Goal: Task Accomplishment & Management: Complete application form

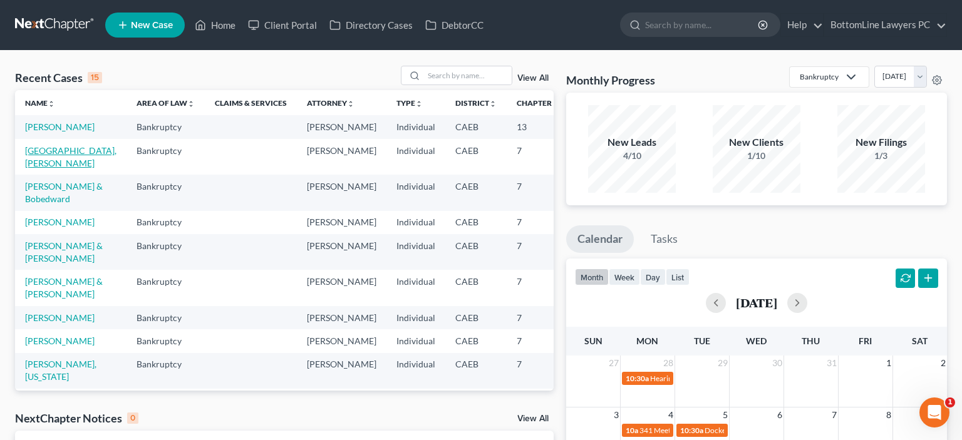
click at [43, 168] on link "[GEOGRAPHIC_DATA], [PERSON_NAME]" at bounding box center [70, 156] width 91 height 23
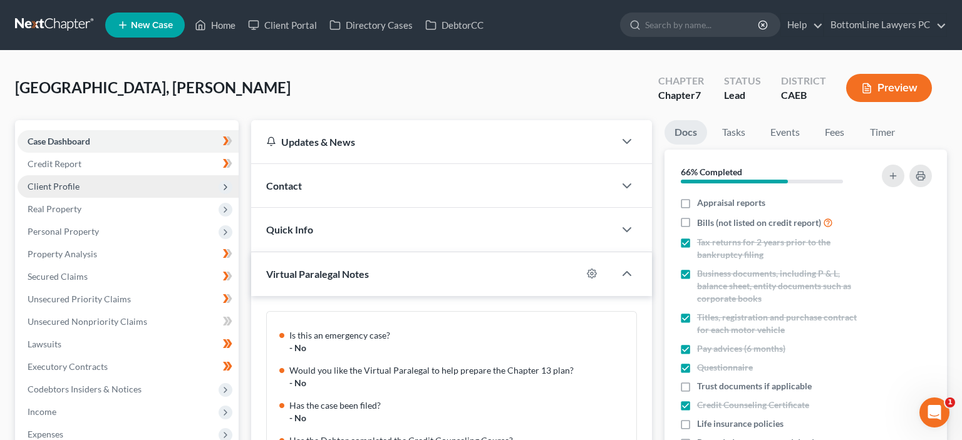
scroll to position [694, 0]
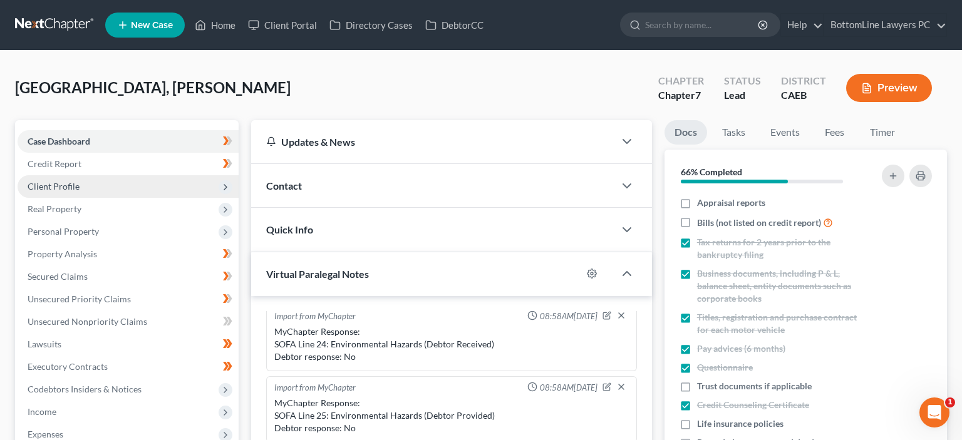
click at [80, 186] on span "Client Profile" at bounding box center [128, 186] width 221 height 23
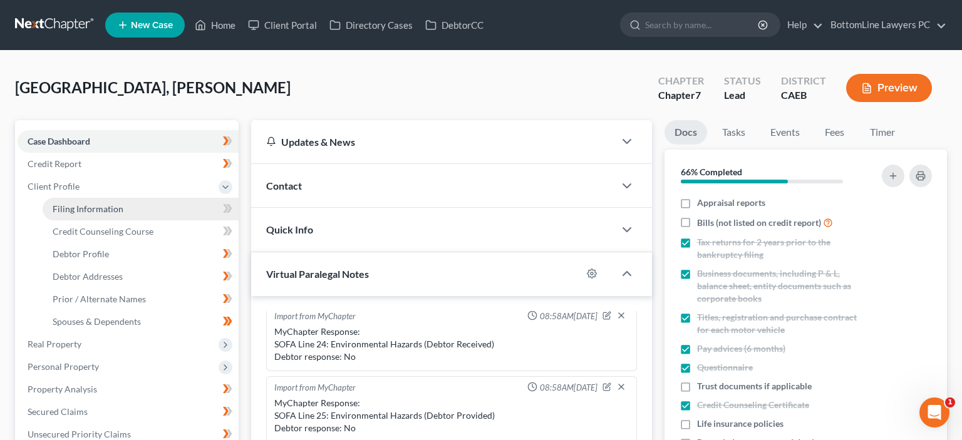
click at [124, 205] on link "Filing Information" at bounding box center [141, 209] width 196 height 23
select select "0"
select select "3"
select select "0"
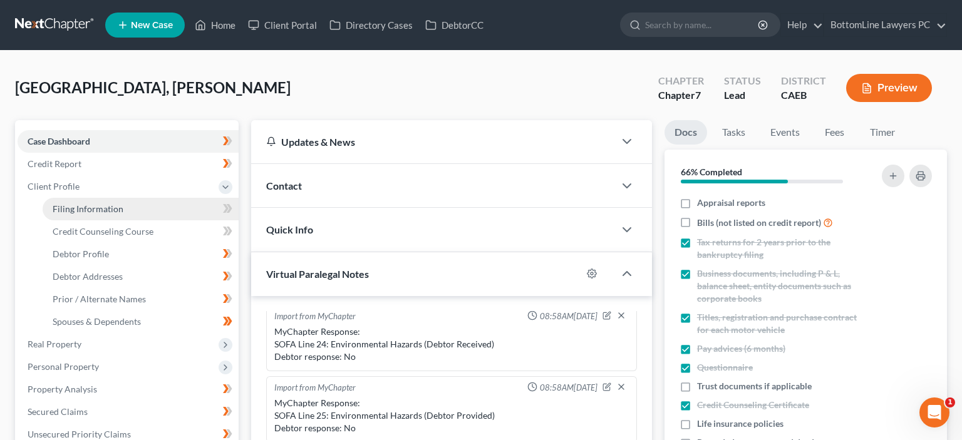
select select "4"
select select "0"
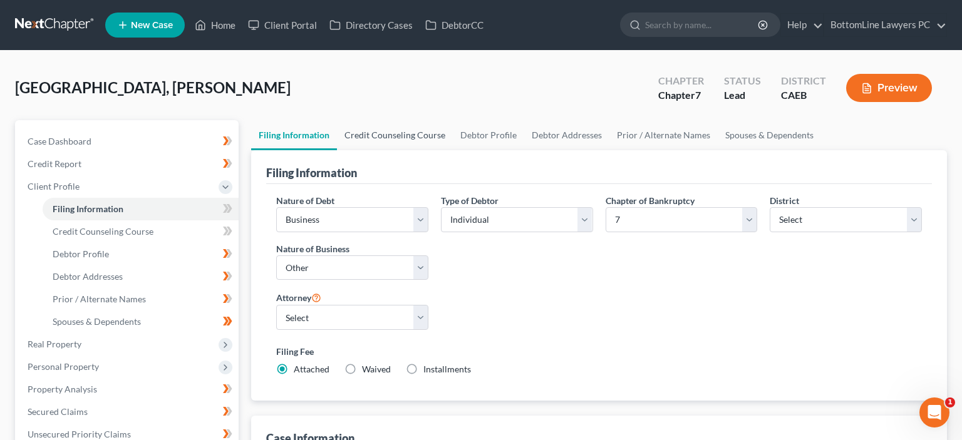
click at [404, 131] on link "Credit Counseling Course" at bounding box center [395, 135] width 116 height 30
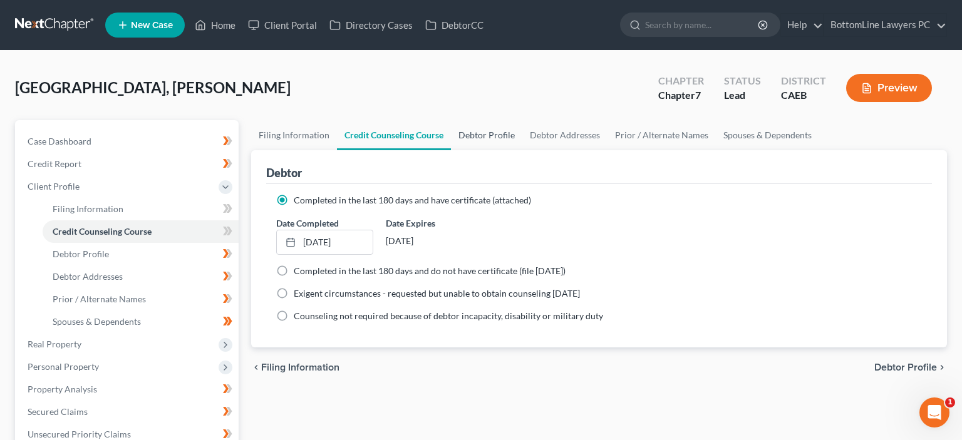
click at [505, 141] on link "Debtor Profile" at bounding box center [486, 135] width 71 height 30
select select "3"
select select "0"
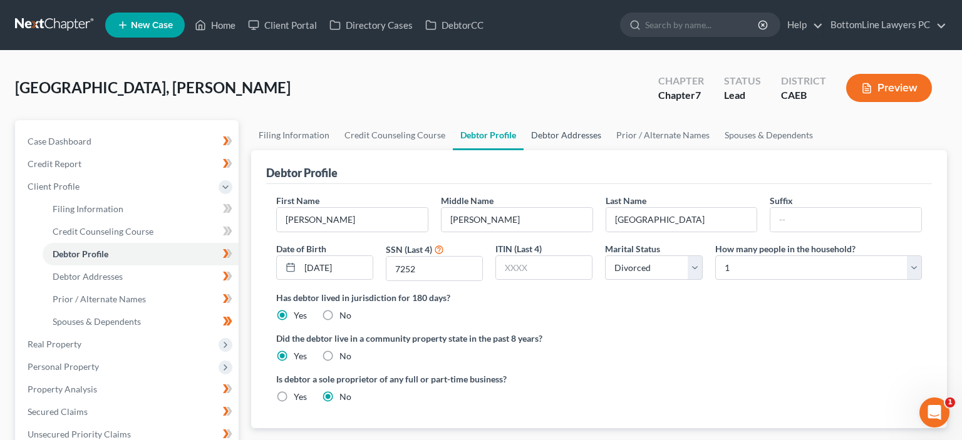
click at [563, 139] on link "Debtor Addresses" at bounding box center [565, 135] width 85 height 30
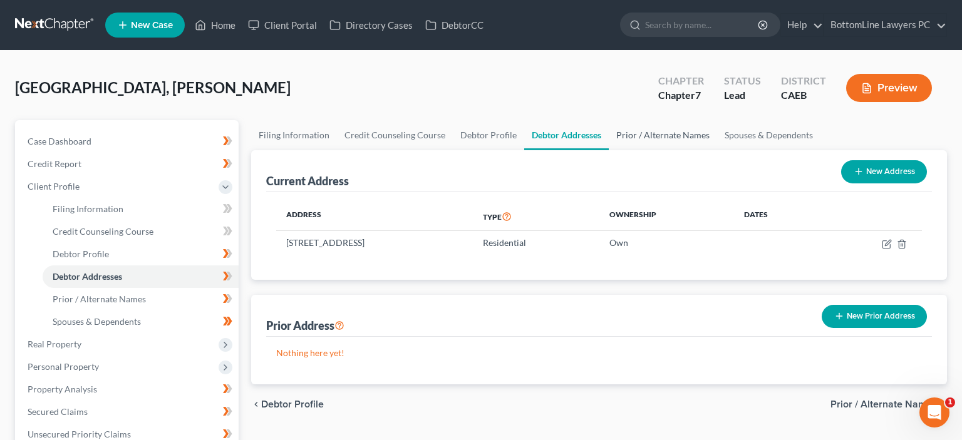
click at [654, 139] on link "Prior / Alternate Names" at bounding box center [663, 135] width 108 height 30
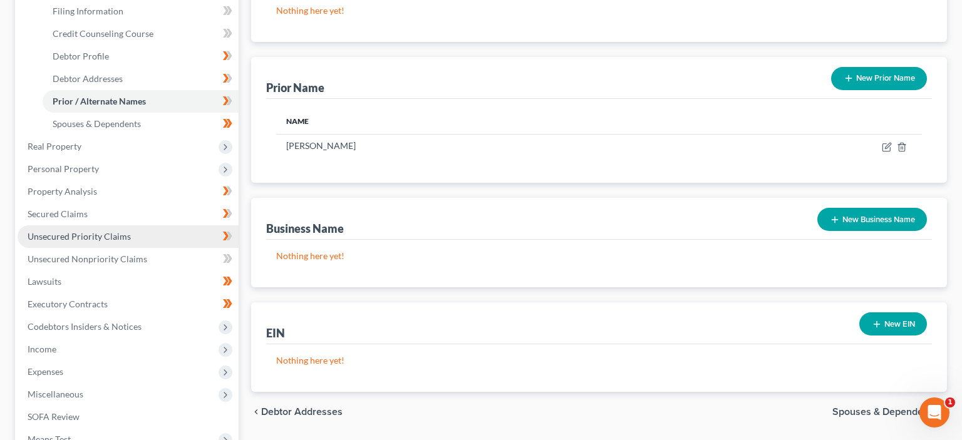
scroll to position [264, 0]
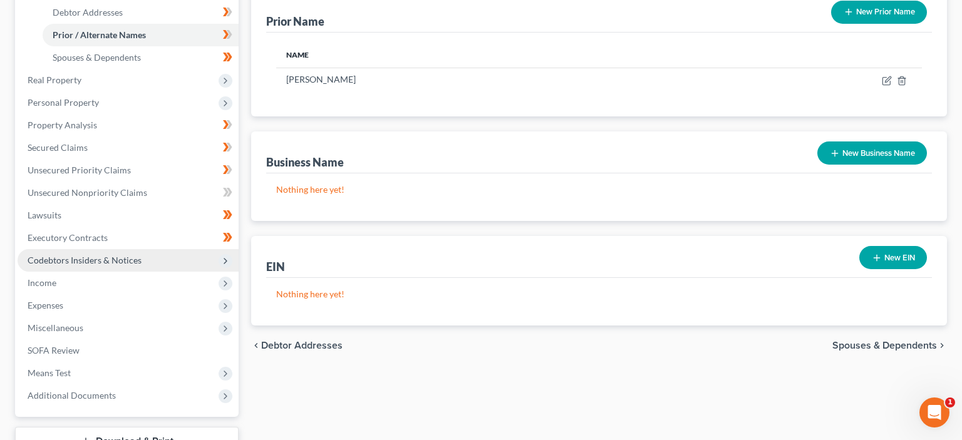
click at [69, 257] on span "Codebtors Insiders & Notices" at bounding box center [85, 260] width 114 height 11
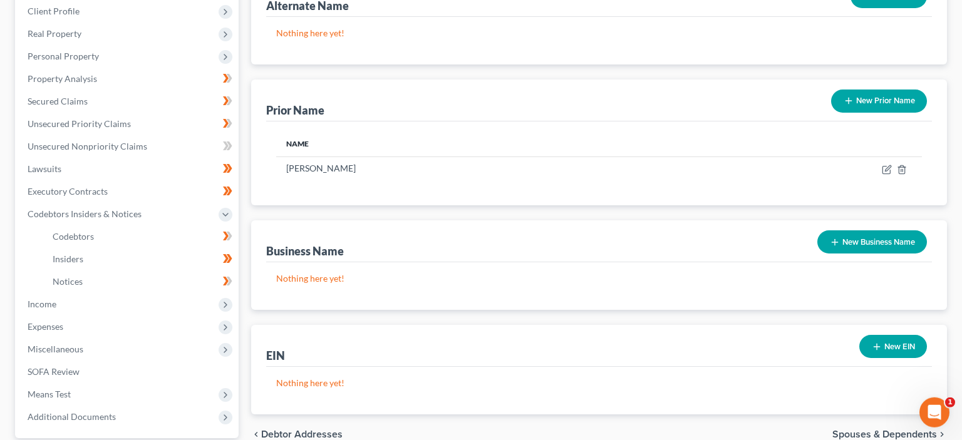
scroll to position [198, 0]
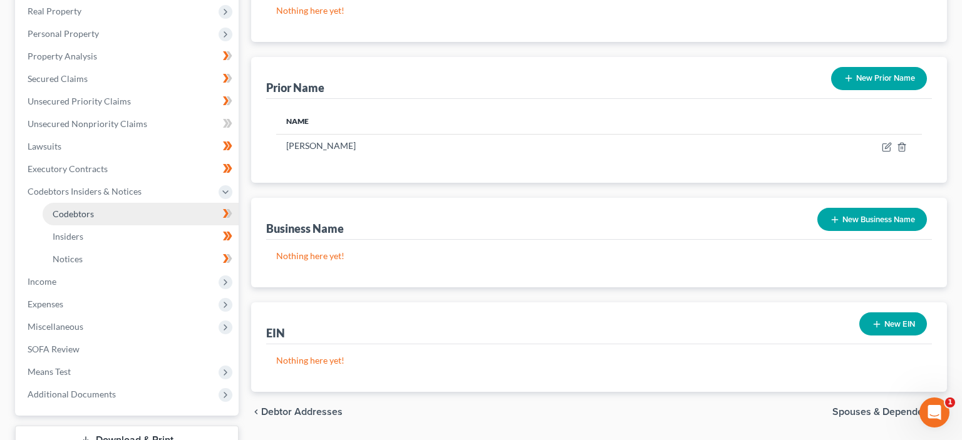
click at [79, 214] on span "Codebtors" at bounding box center [73, 213] width 41 height 11
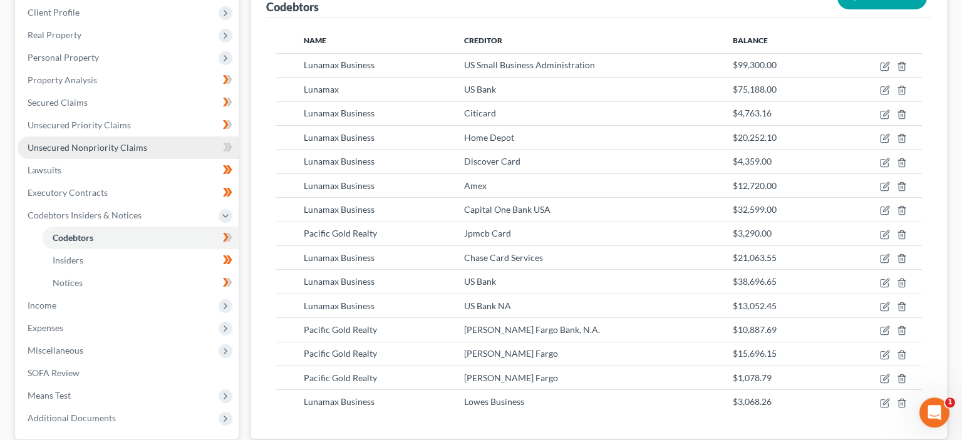
scroll to position [198, 0]
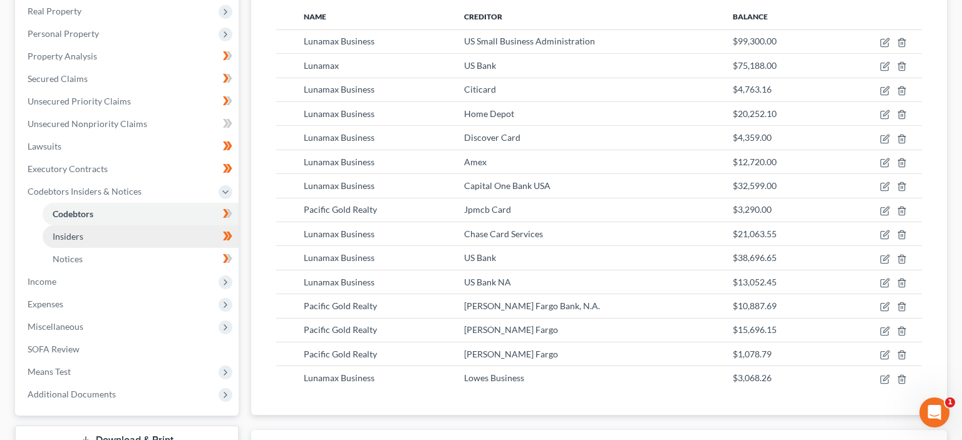
click at [71, 229] on link "Insiders" at bounding box center [141, 236] width 196 height 23
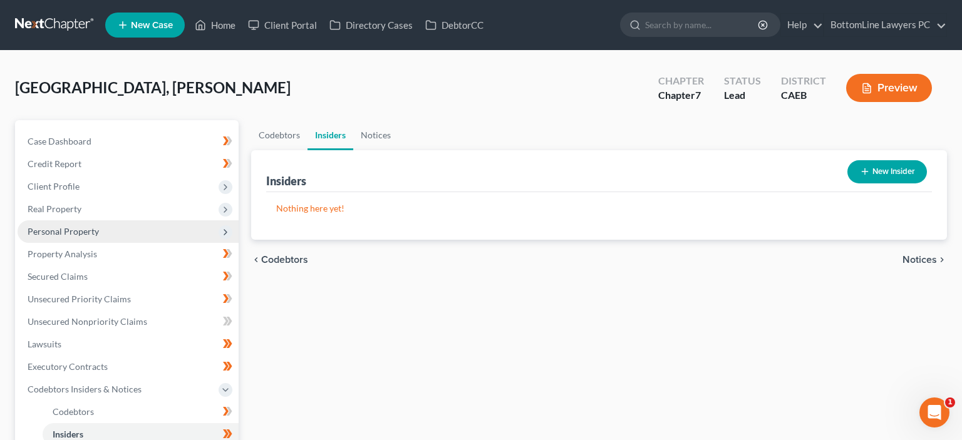
scroll to position [66, 0]
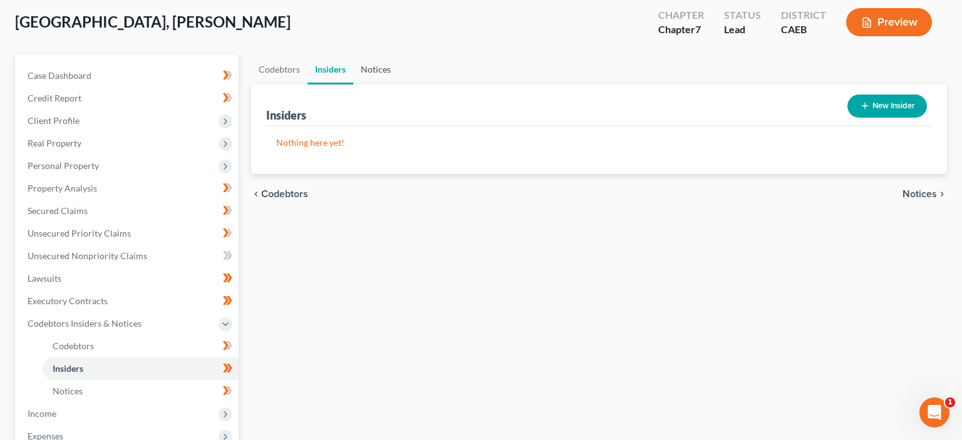
click at [366, 68] on link "Notices" at bounding box center [375, 69] width 45 height 30
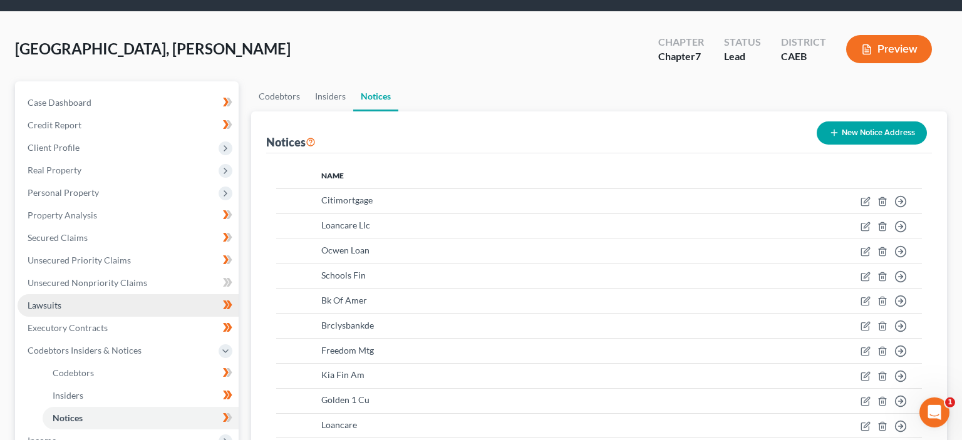
scroll to position [198, 0]
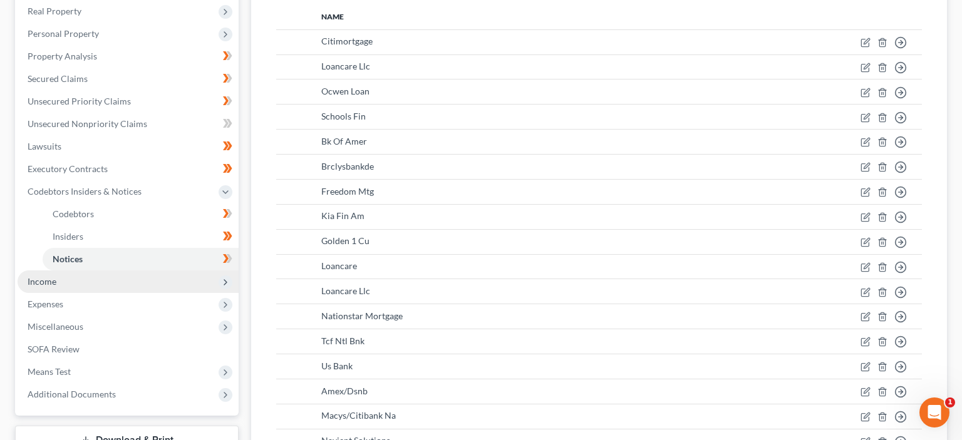
click at [38, 278] on span "Income" at bounding box center [42, 281] width 29 height 11
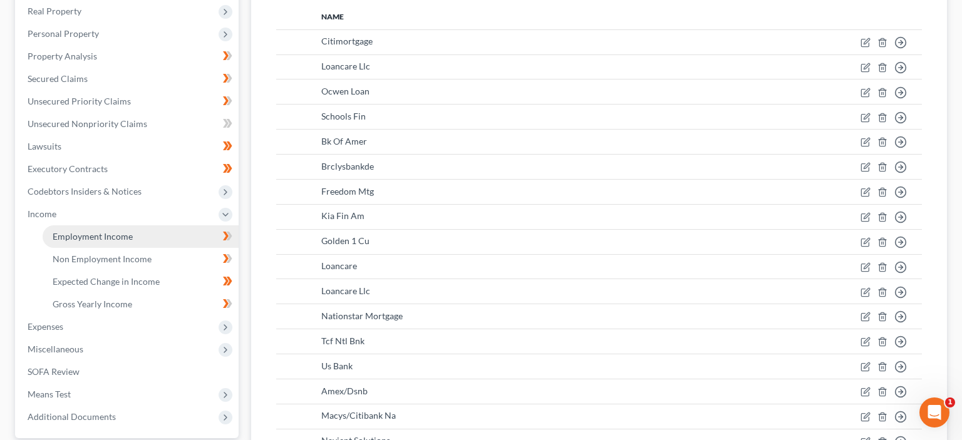
click at [97, 235] on span "Employment Income" at bounding box center [93, 236] width 80 height 11
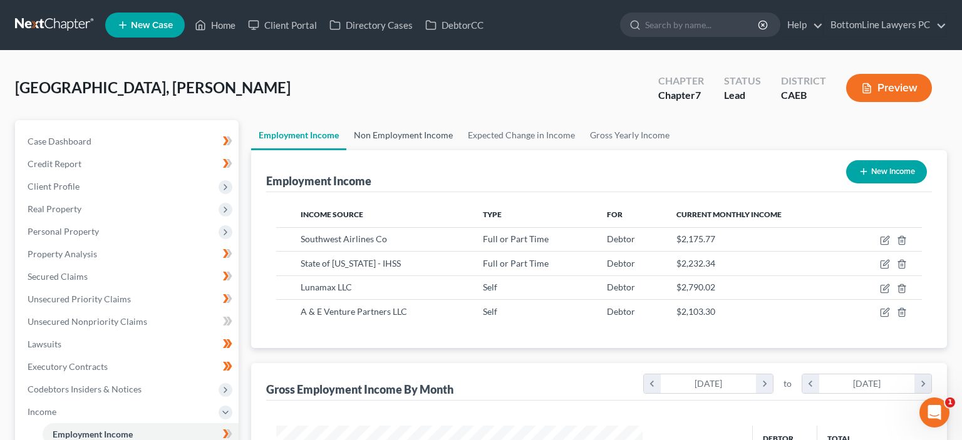
click at [409, 138] on link "Non Employment Income" at bounding box center [403, 135] width 114 height 30
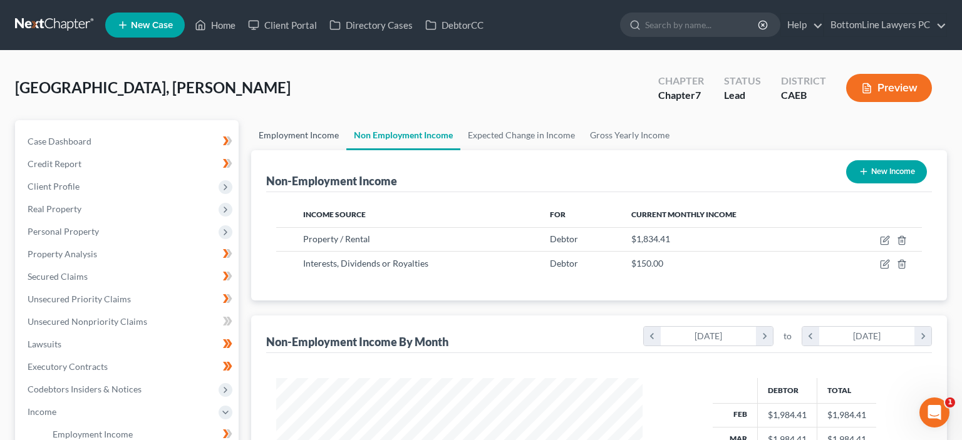
click at [292, 140] on link "Employment Income" at bounding box center [298, 135] width 95 height 30
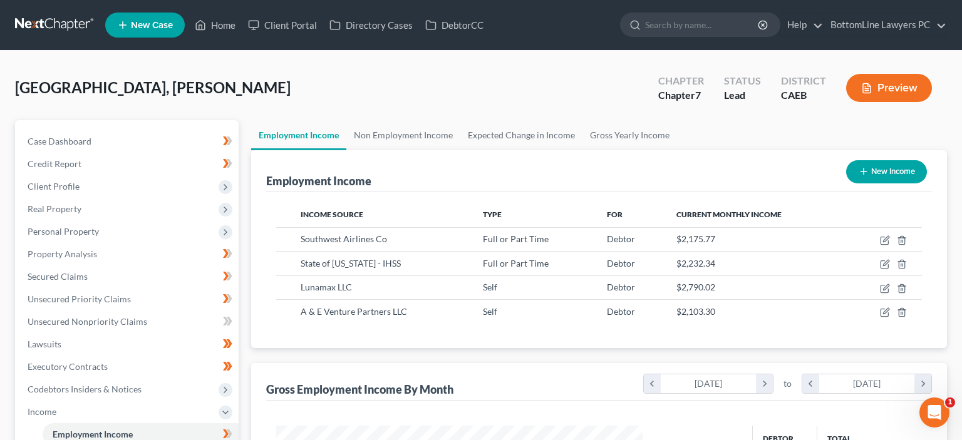
scroll to position [223, 391]
click at [378, 265] on span "State of [US_STATE] - IHSS" at bounding box center [351, 263] width 100 height 11
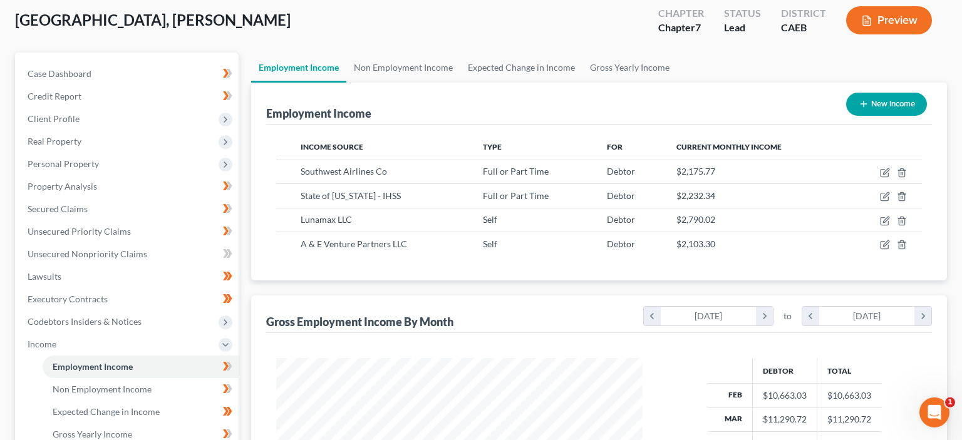
scroll to position [0, 0]
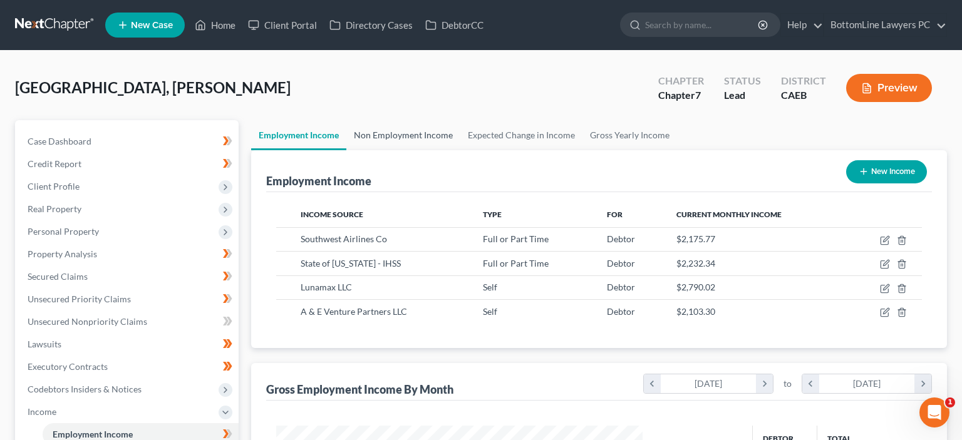
click at [422, 136] on link "Non Employment Income" at bounding box center [403, 135] width 114 height 30
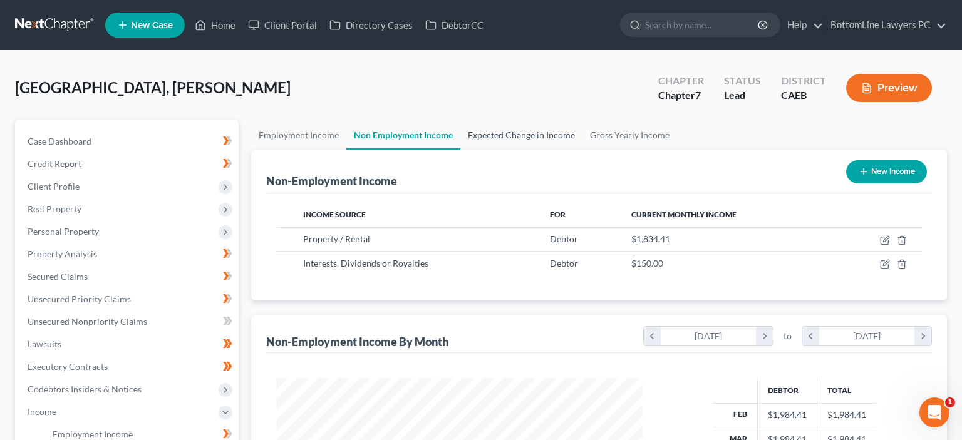
scroll to position [224, 391]
click at [510, 137] on link "Expected Change in Income" at bounding box center [521, 135] width 122 height 30
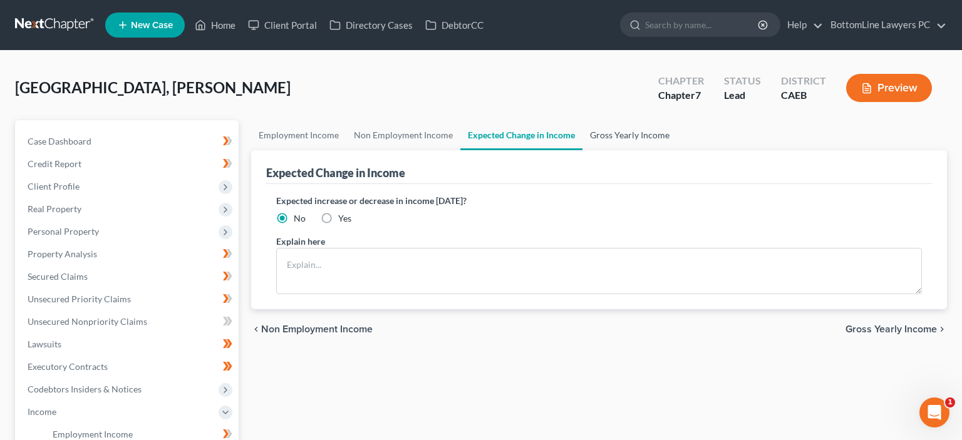
click at [610, 136] on link "Gross Yearly Income" at bounding box center [629, 135] width 95 height 30
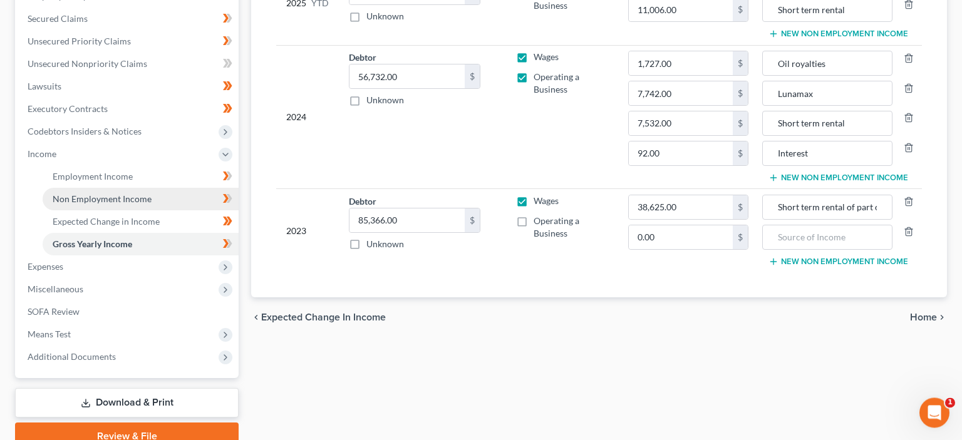
scroll to position [264, 0]
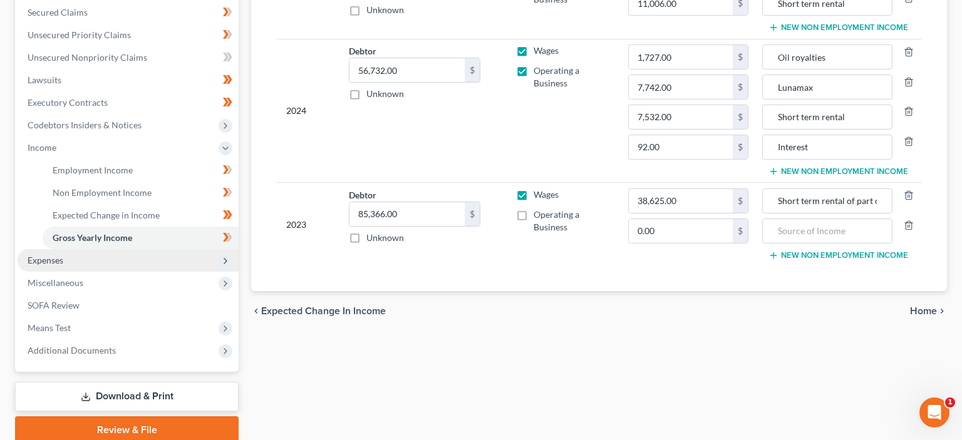
click at [61, 264] on span "Expenses" at bounding box center [46, 260] width 36 height 11
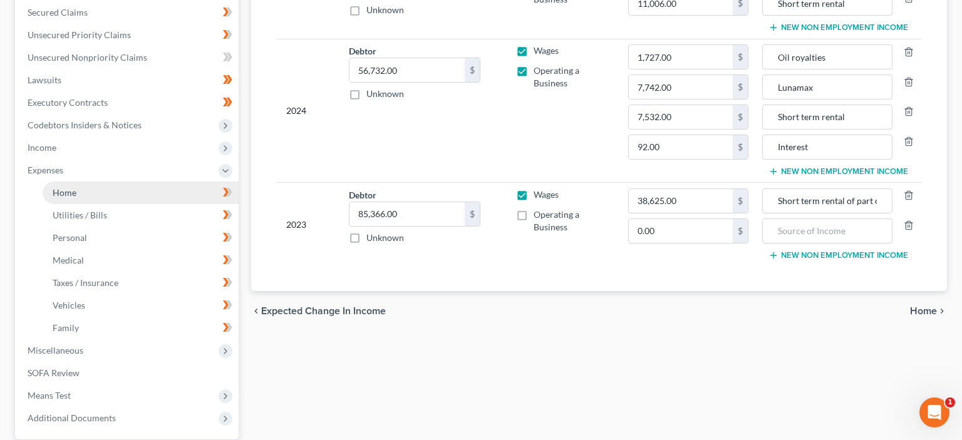
click at [90, 193] on link "Home" at bounding box center [141, 193] width 196 height 23
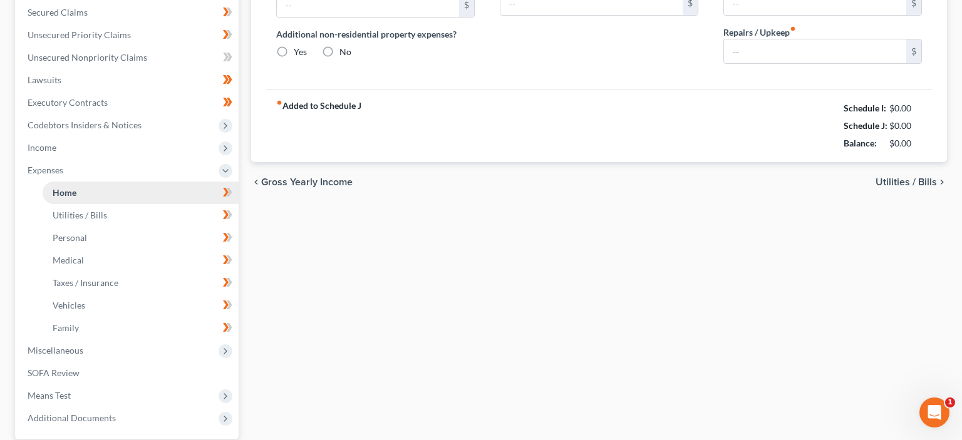
type input "3,150.00"
type input "525.00"
radio input "true"
type input "487.00"
type input "600.00"
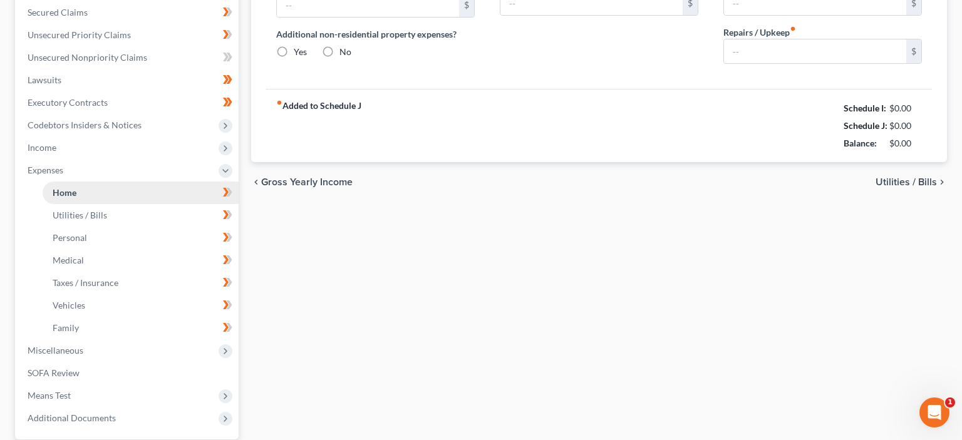
type input "0.00"
type input "1,200.00"
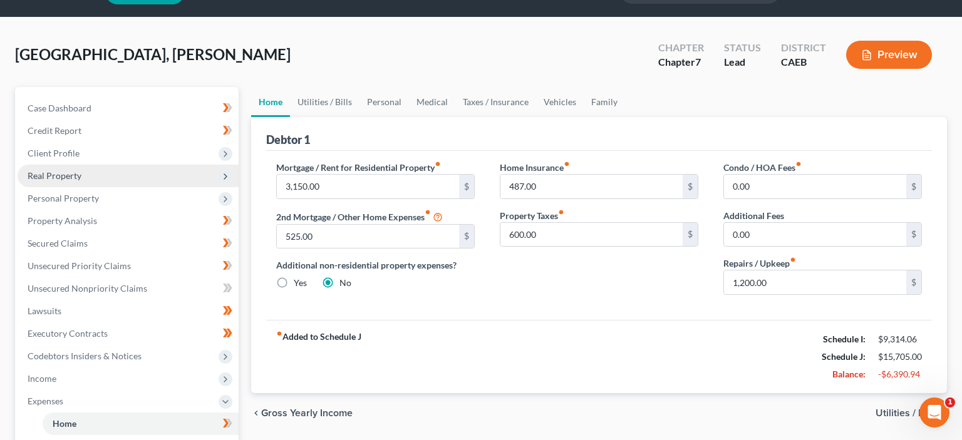
scroll to position [66, 0]
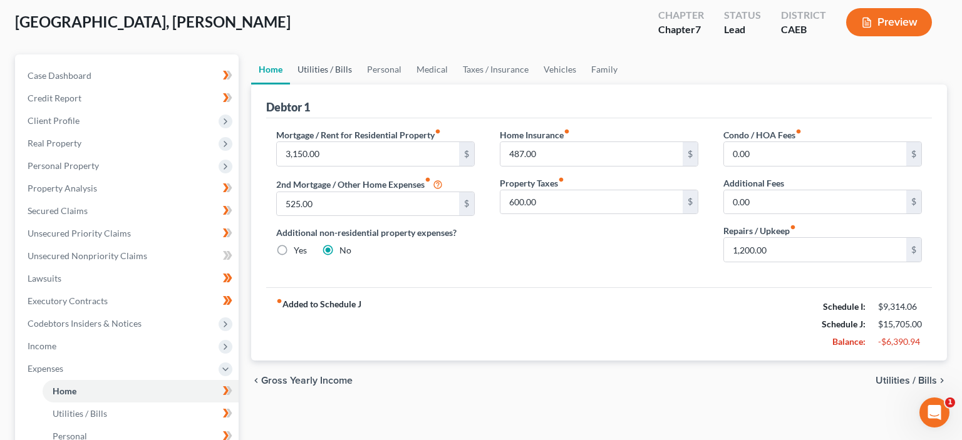
click at [326, 69] on link "Utilities / Bills" at bounding box center [324, 69] width 69 height 30
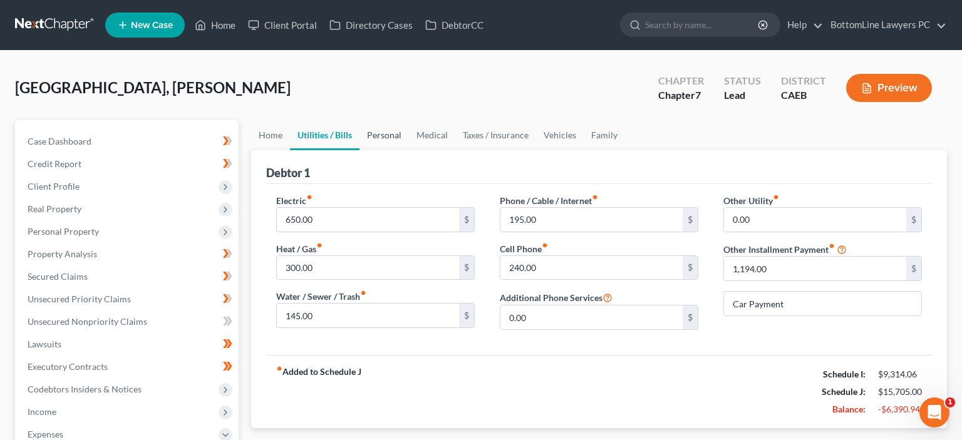
click at [384, 135] on link "Personal" at bounding box center [383, 135] width 49 height 30
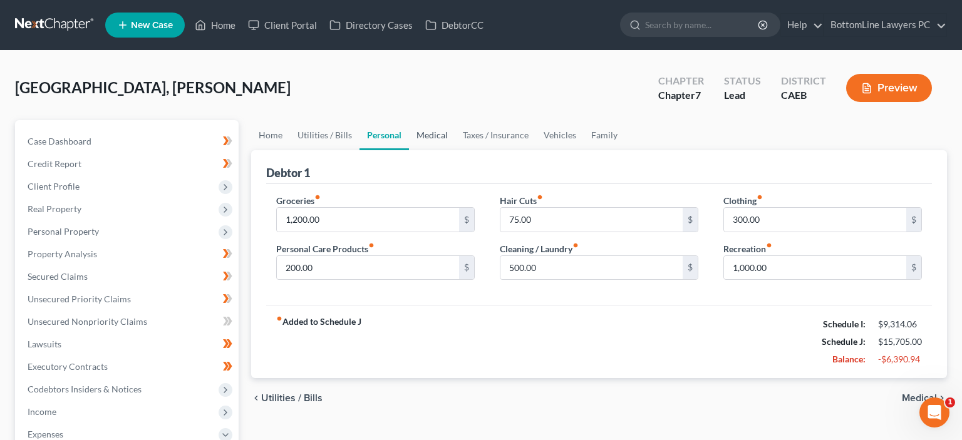
click at [429, 135] on link "Medical" at bounding box center [432, 135] width 46 height 30
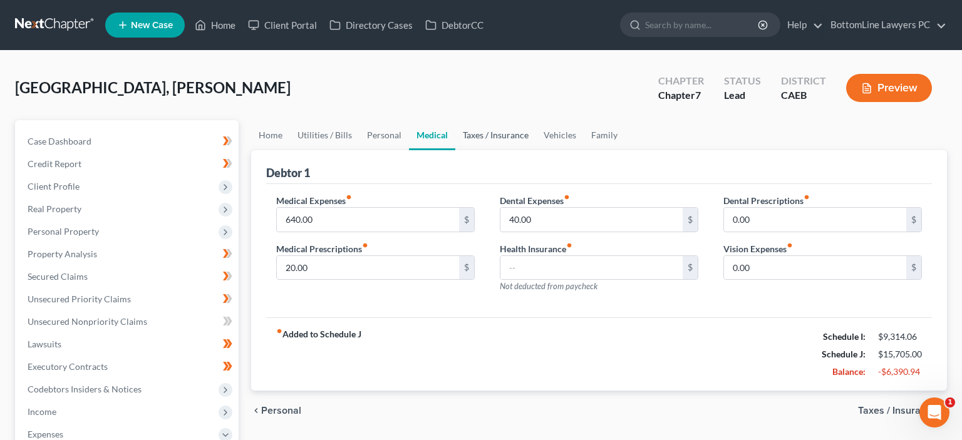
click at [482, 134] on link "Taxes / Insurance" at bounding box center [495, 135] width 81 height 30
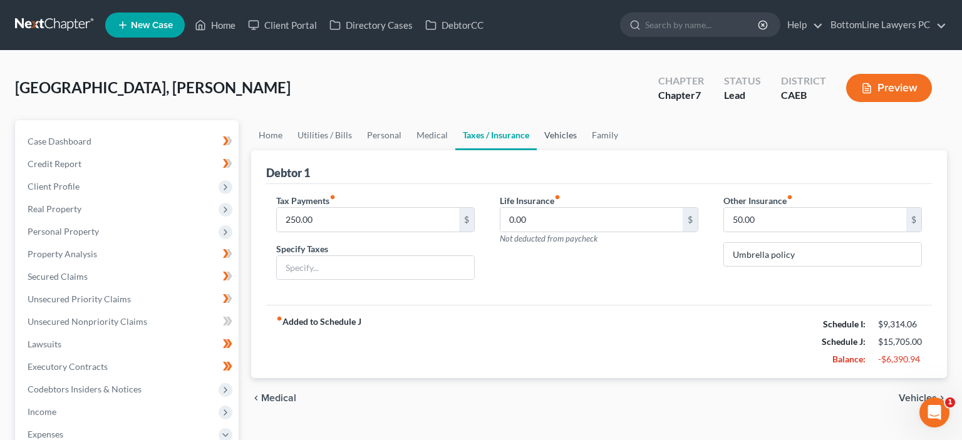
click at [552, 134] on link "Vehicles" at bounding box center [561, 135] width 48 height 30
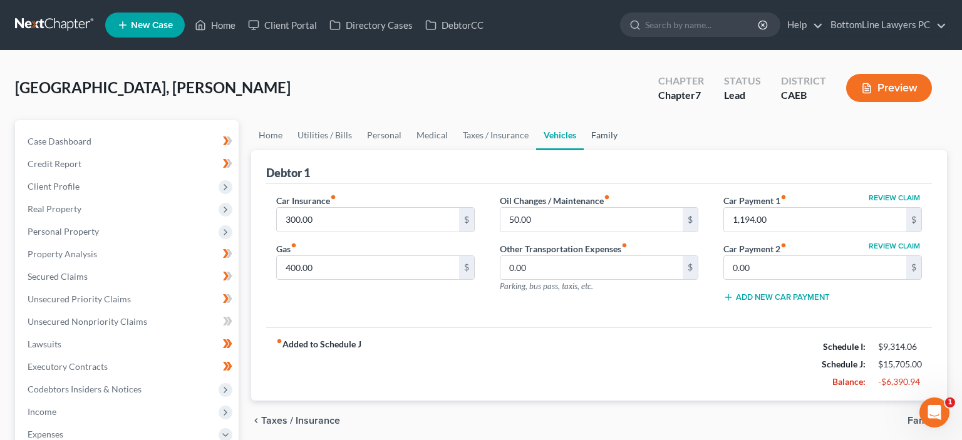
click at [602, 134] on link "Family" at bounding box center [603, 135] width 41 height 30
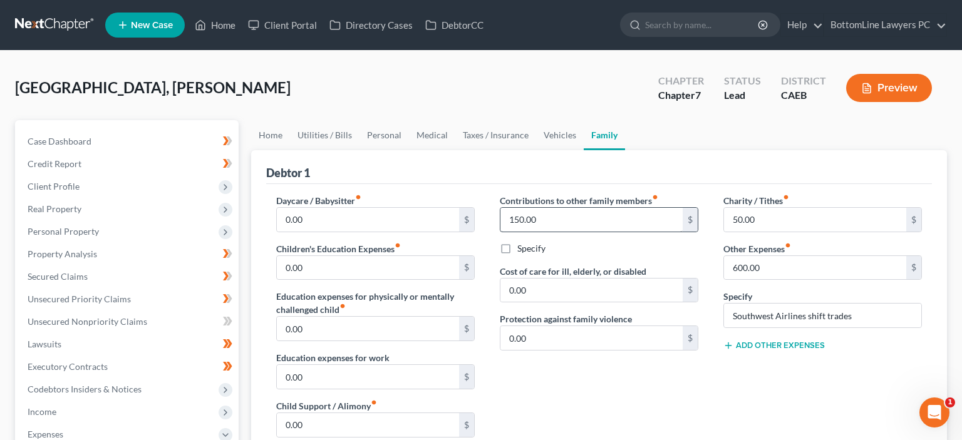
scroll to position [66, 0]
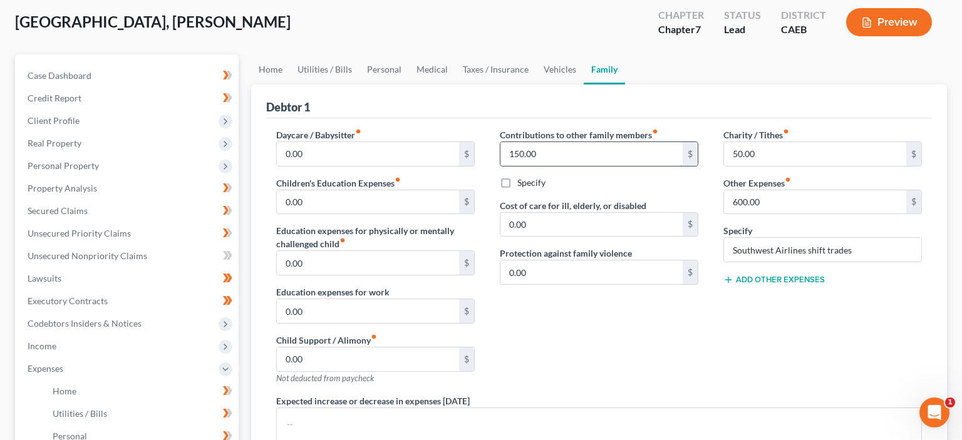
click at [567, 152] on input "150.00" at bounding box center [591, 154] width 182 height 24
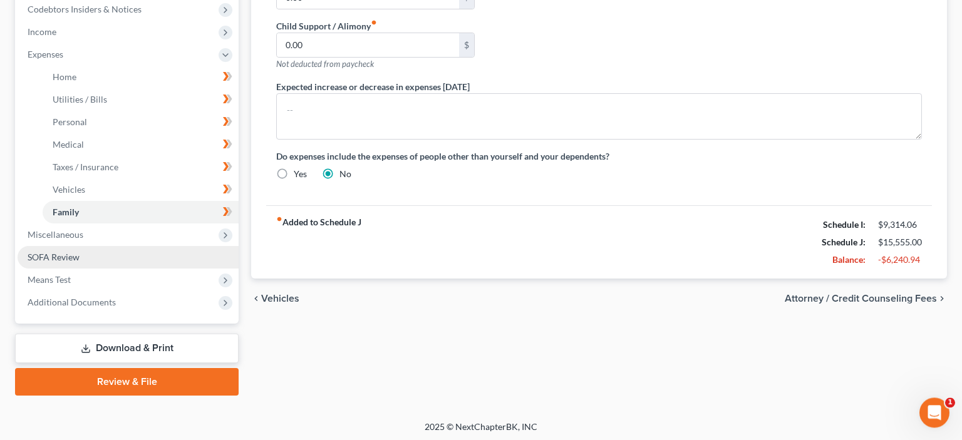
scroll to position [381, 0]
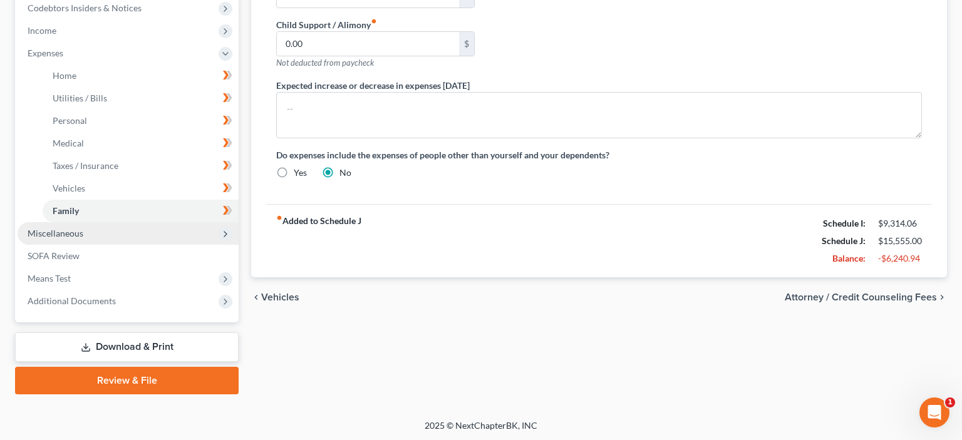
click at [70, 232] on span "Miscellaneous" at bounding box center [56, 233] width 56 height 11
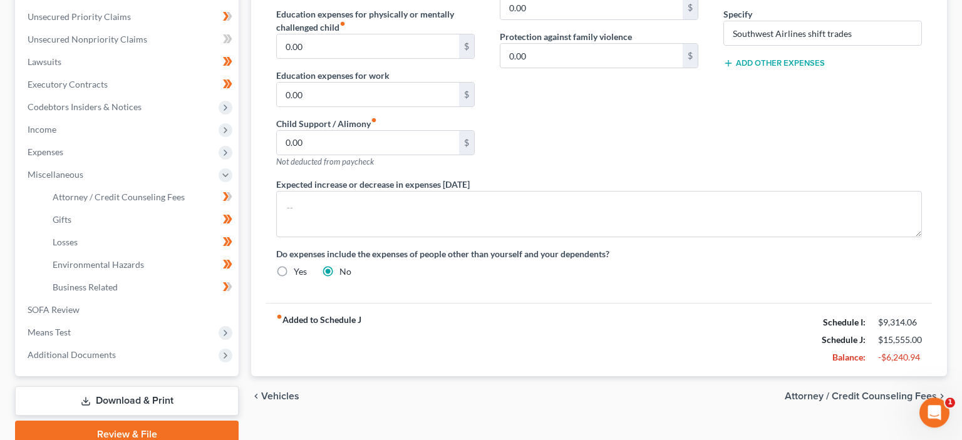
scroll to position [336, 0]
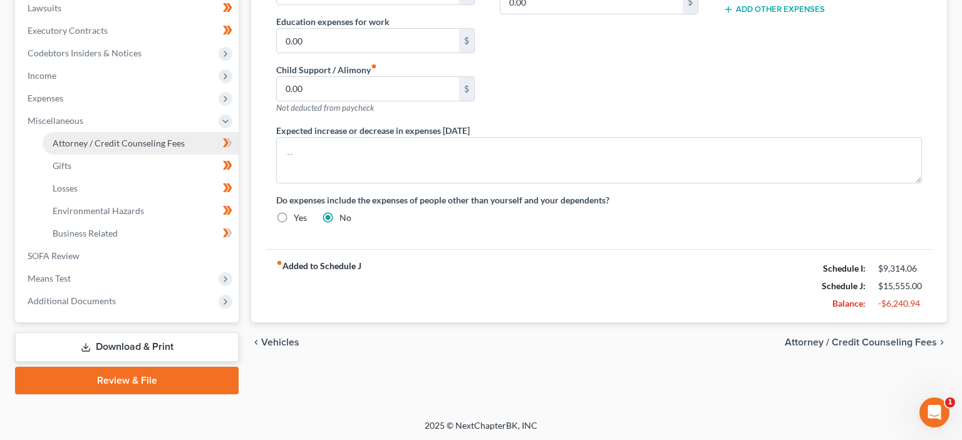
click at [96, 140] on span "Attorney / Credit Counseling Fees" at bounding box center [119, 143] width 132 height 11
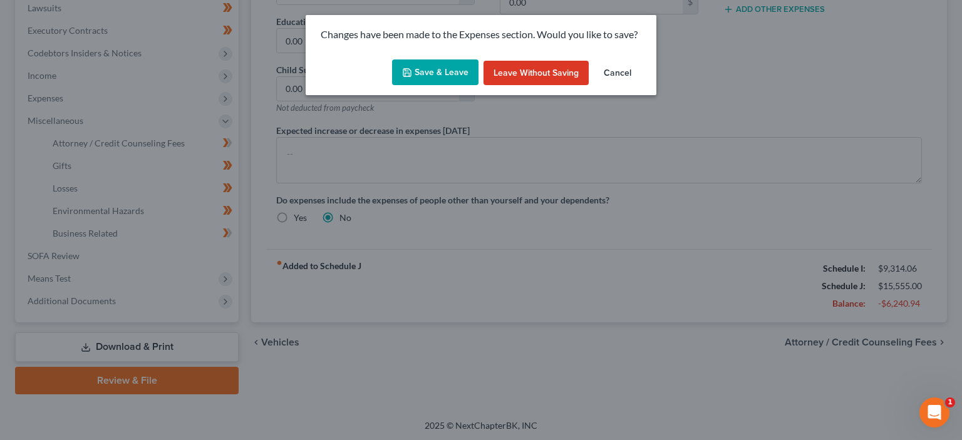
click at [424, 75] on button "Save & Leave" at bounding box center [435, 72] width 86 height 26
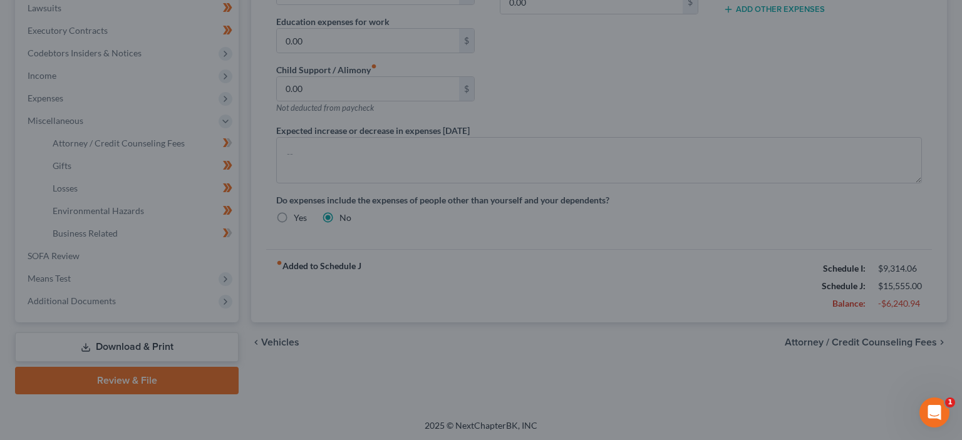
type input "0.00"
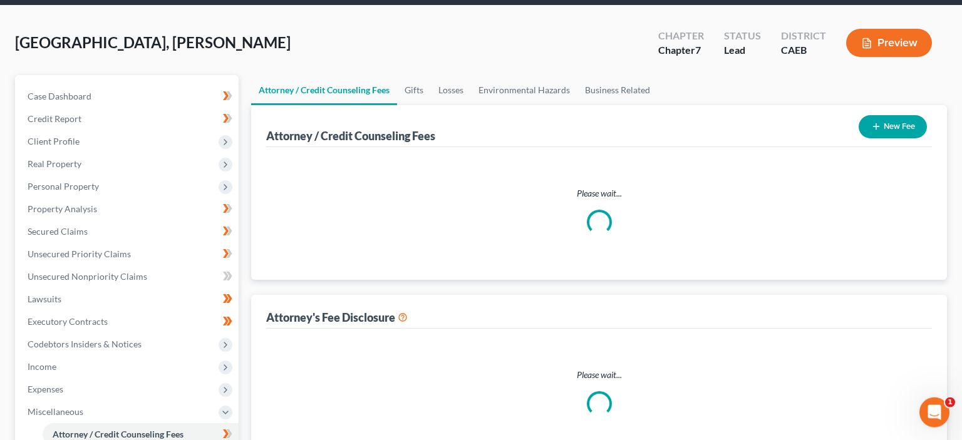
select select "0"
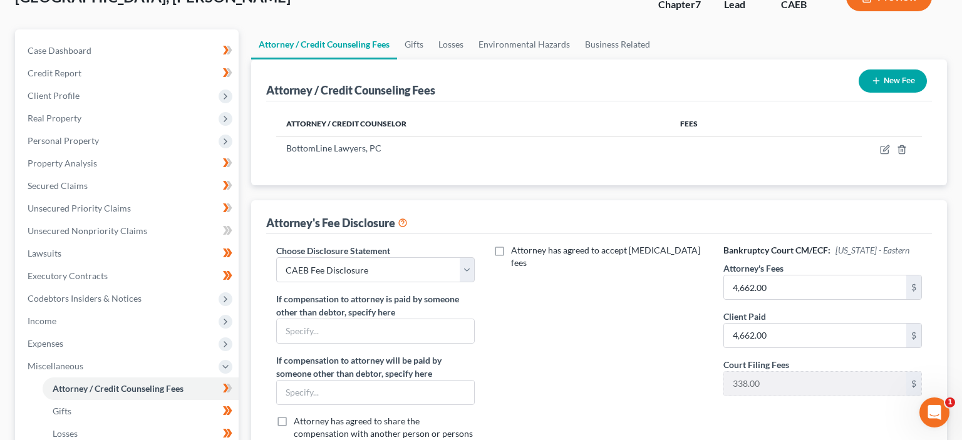
scroll to position [66, 0]
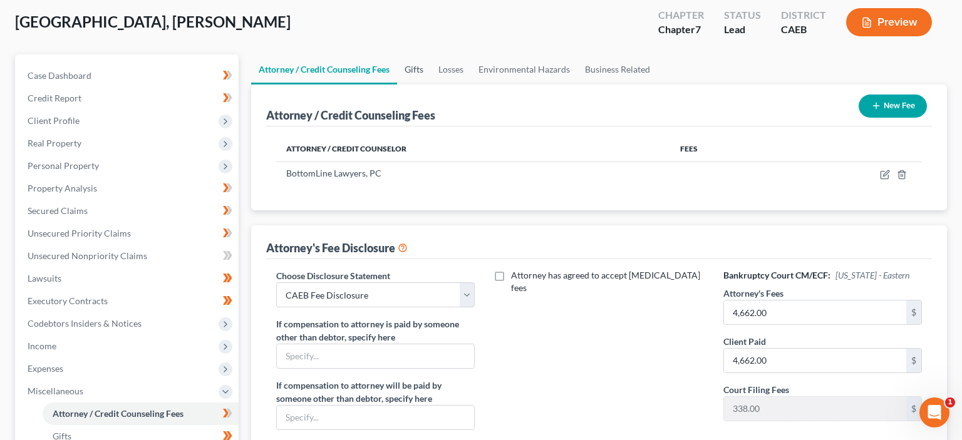
click at [418, 67] on link "Gifts" at bounding box center [414, 69] width 34 height 30
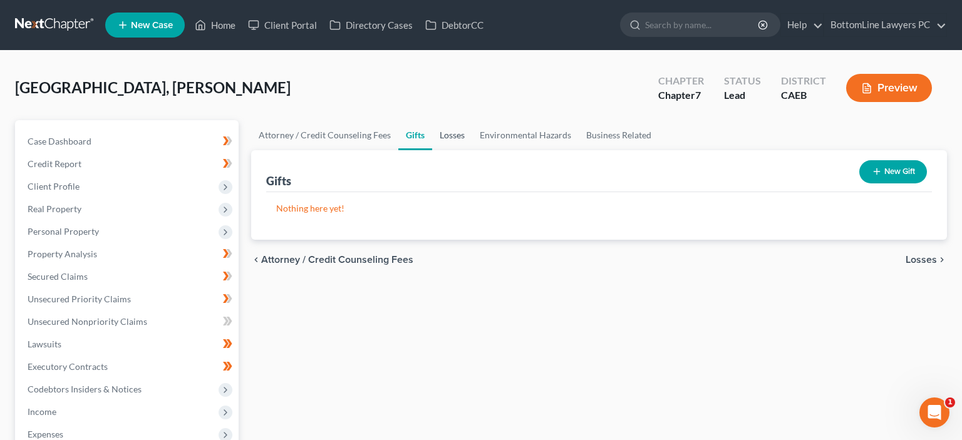
click at [444, 134] on link "Losses" at bounding box center [452, 135] width 40 height 30
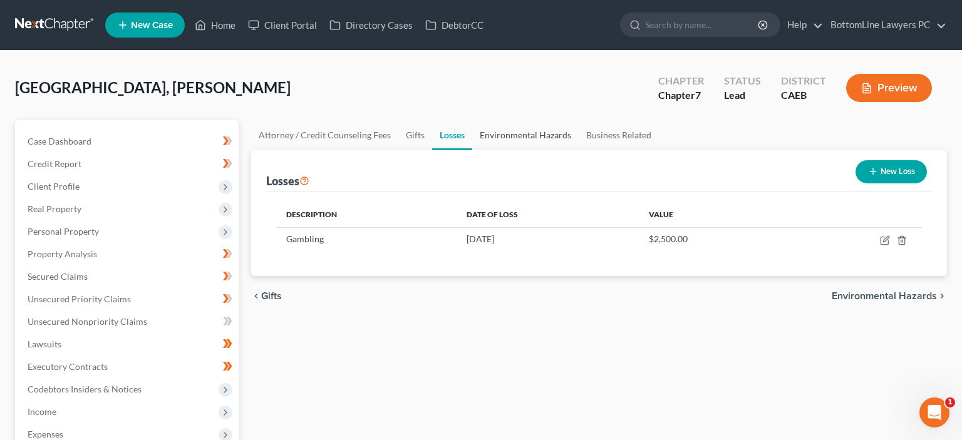
click at [493, 136] on link "Environmental Hazards" at bounding box center [525, 135] width 106 height 30
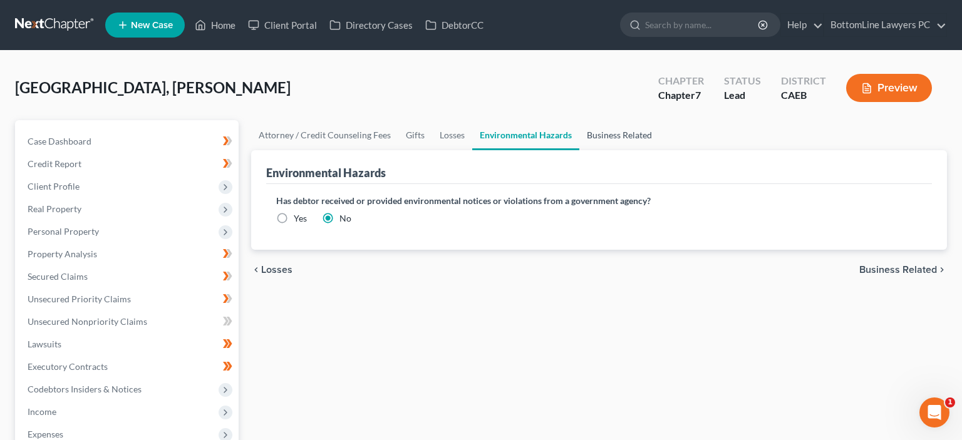
click at [615, 135] on link "Business Related" at bounding box center [619, 135] width 80 height 30
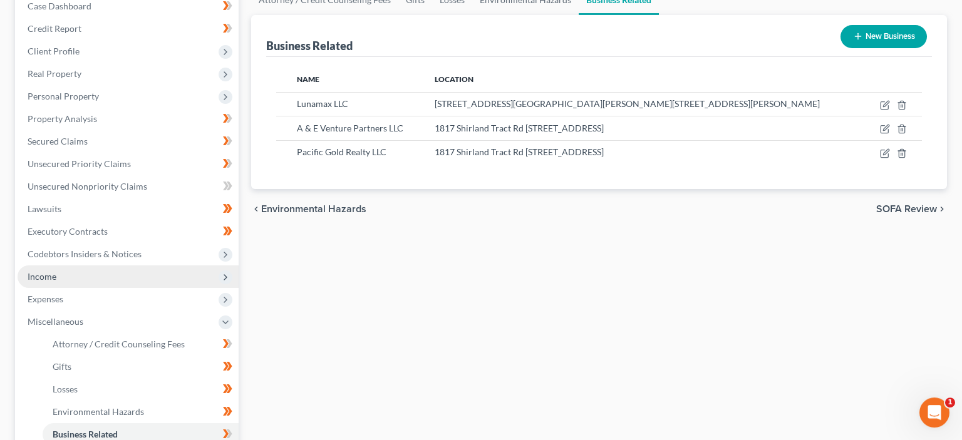
scroll to position [264, 0]
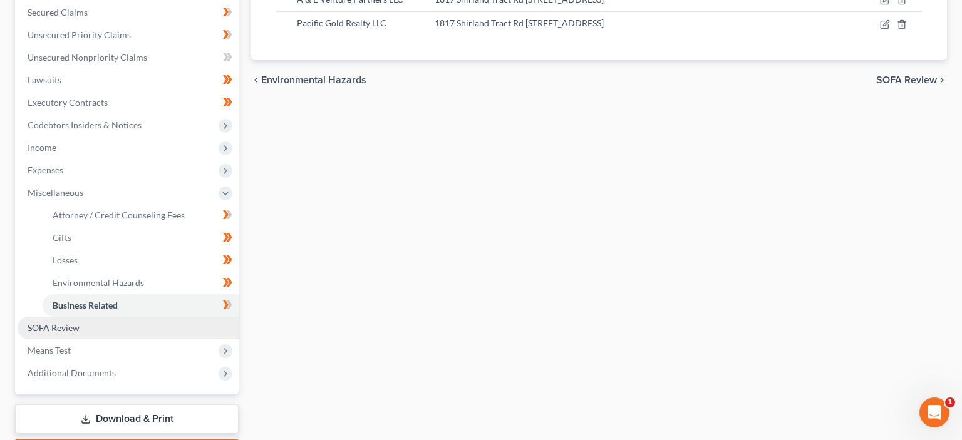
click at [57, 322] on span "SOFA Review" at bounding box center [54, 327] width 52 height 11
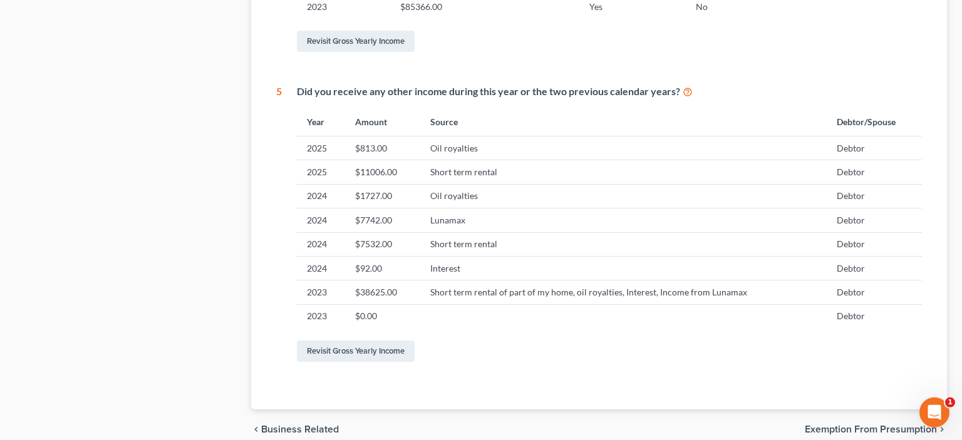
scroll to position [706, 0]
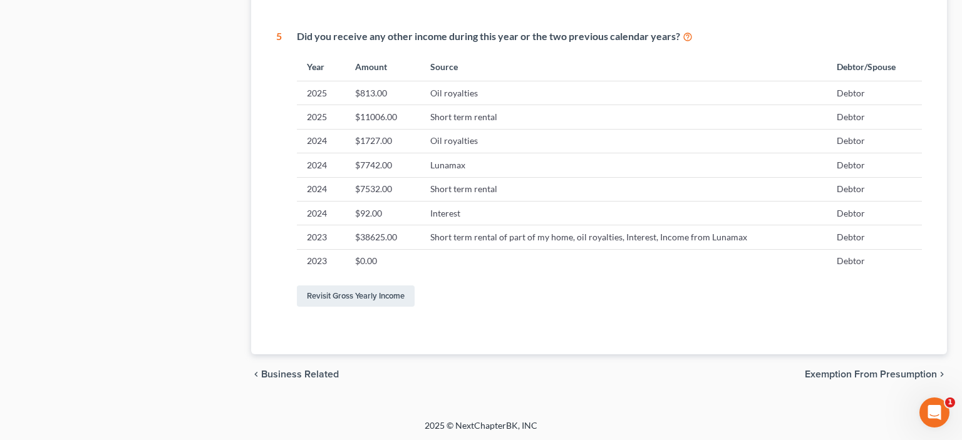
click at [865, 366] on div "chevron_left Business Related Exemption from Presumption chevron_right" at bounding box center [599, 374] width 696 height 40
click at [851, 372] on span "Exemption from Presumption" at bounding box center [870, 374] width 132 height 10
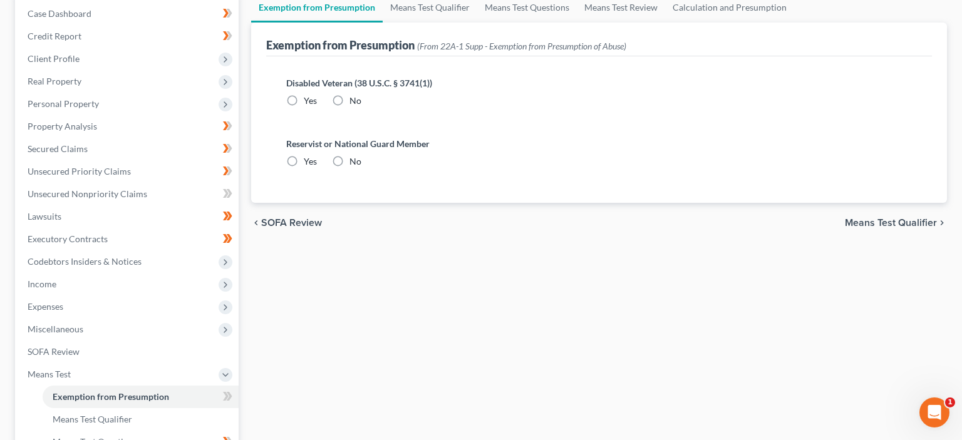
scroll to position [25, 0]
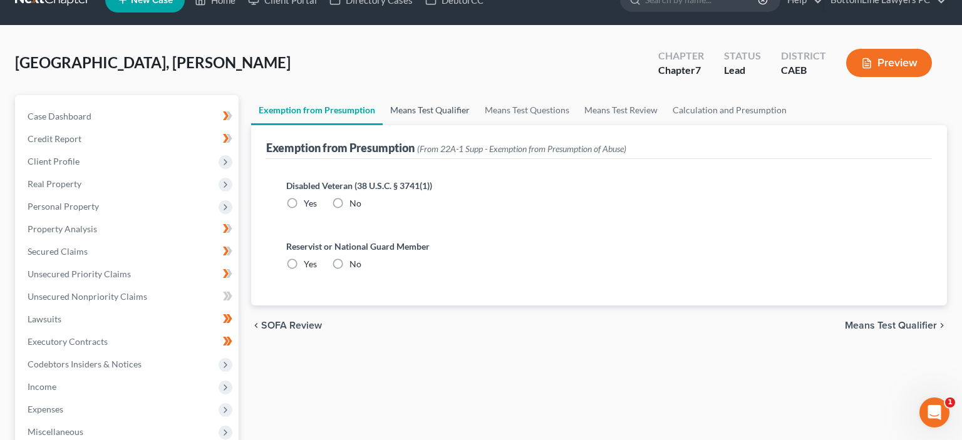
click at [424, 109] on link "Means Test Qualifier" at bounding box center [430, 110] width 95 height 30
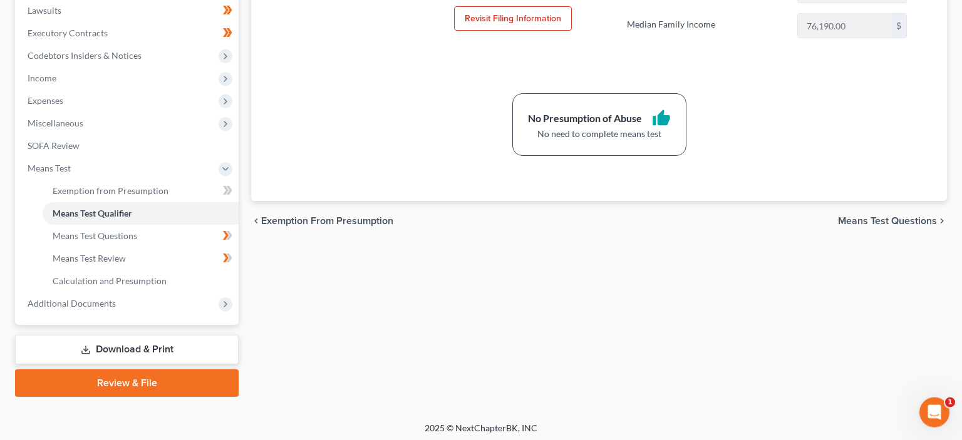
scroll to position [336, 0]
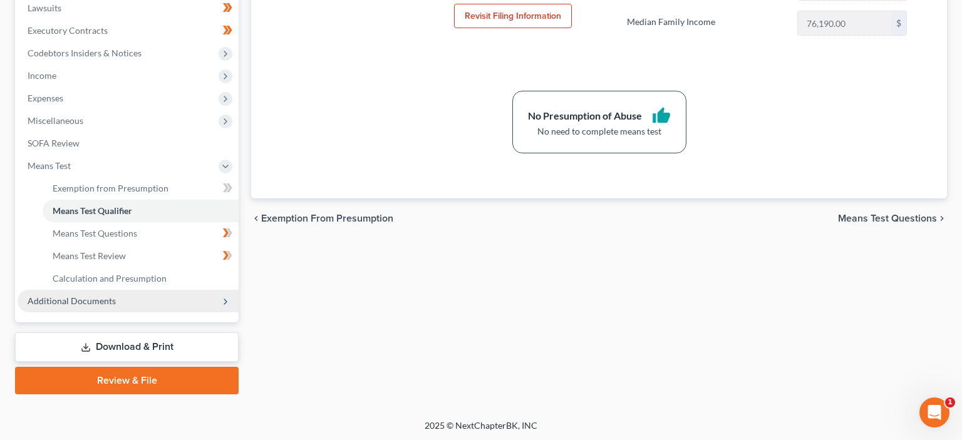
click at [104, 298] on span "Additional Documents" at bounding box center [72, 300] width 88 height 11
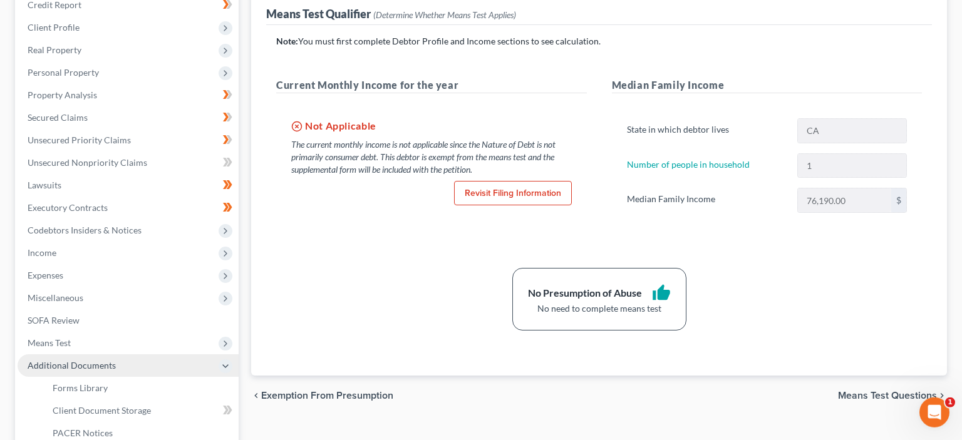
scroll to position [0, 0]
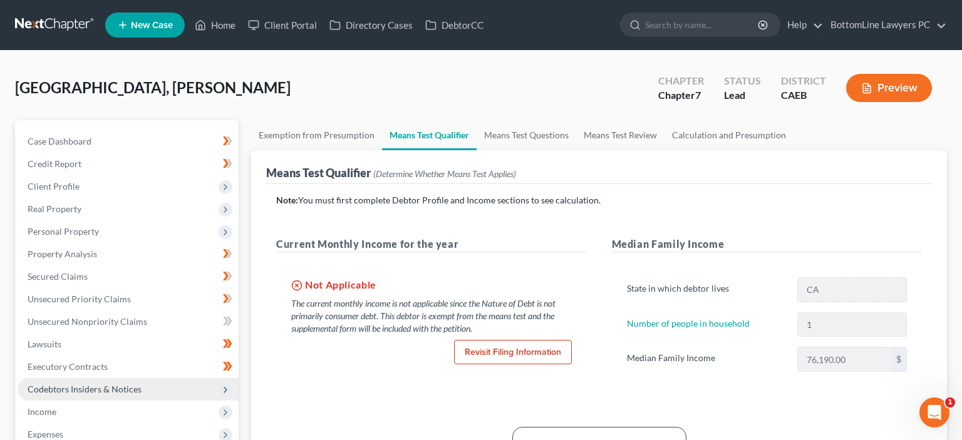
click at [96, 392] on span "Codebtors Insiders & Notices" at bounding box center [85, 389] width 114 height 11
click at [86, 391] on span "Codebtors Insiders & Notices" at bounding box center [85, 389] width 114 height 11
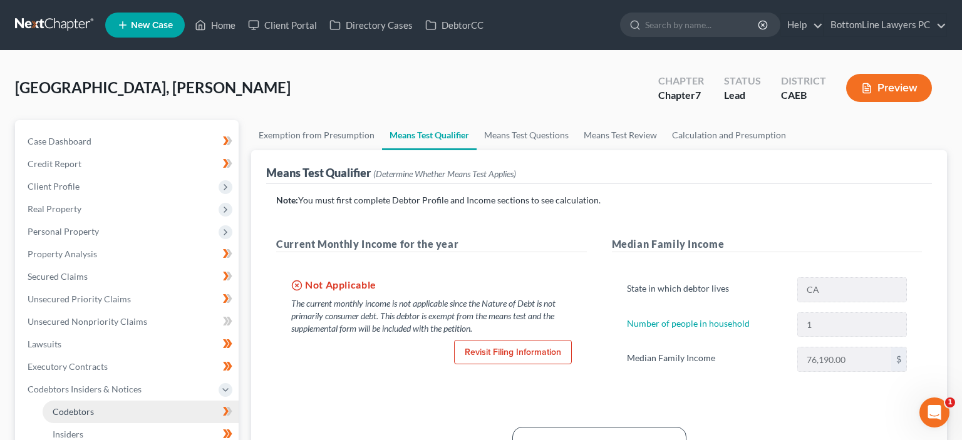
click at [83, 412] on span "Codebtors" at bounding box center [73, 411] width 41 height 11
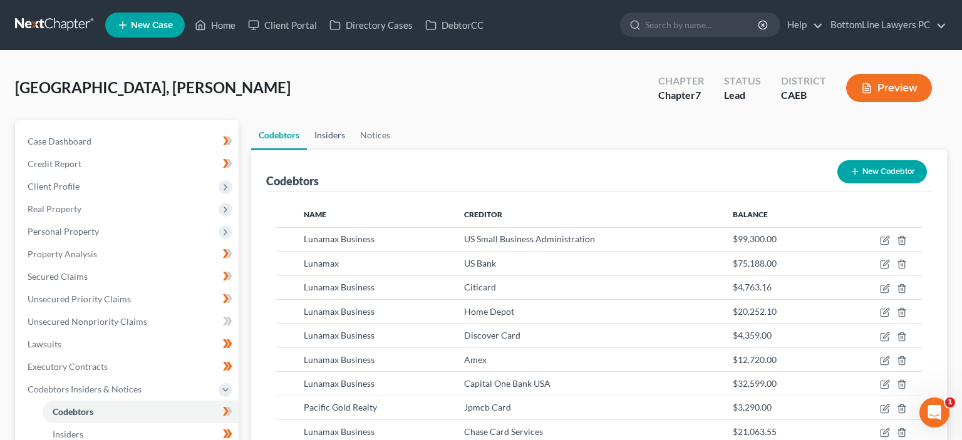
click at [332, 134] on link "Insiders" at bounding box center [330, 135] width 46 height 30
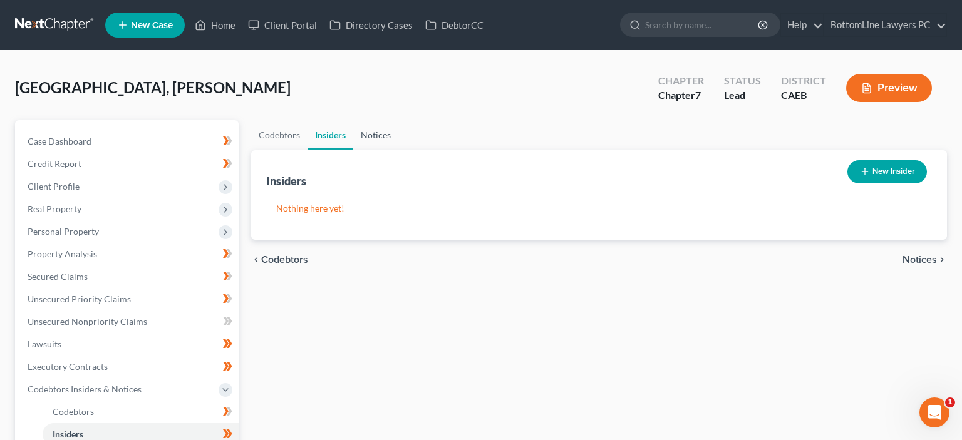
click at [366, 132] on link "Notices" at bounding box center [375, 135] width 45 height 30
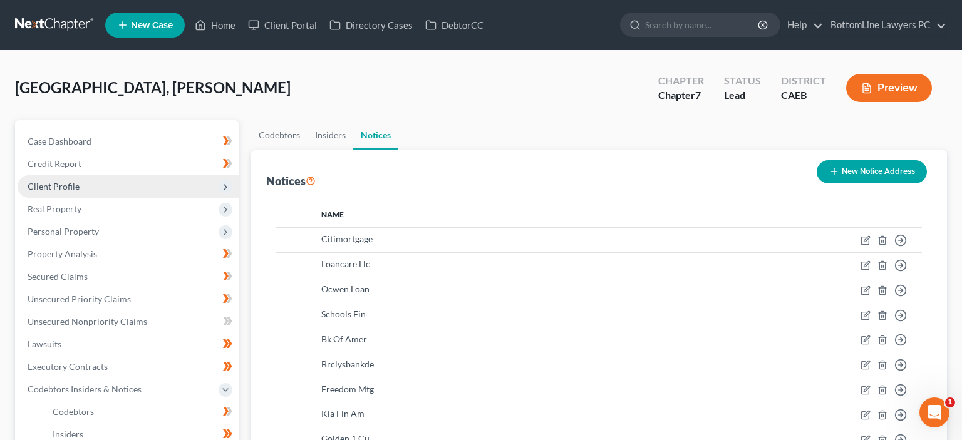
click at [78, 187] on span "Client Profile" at bounding box center [54, 186] width 52 height 11
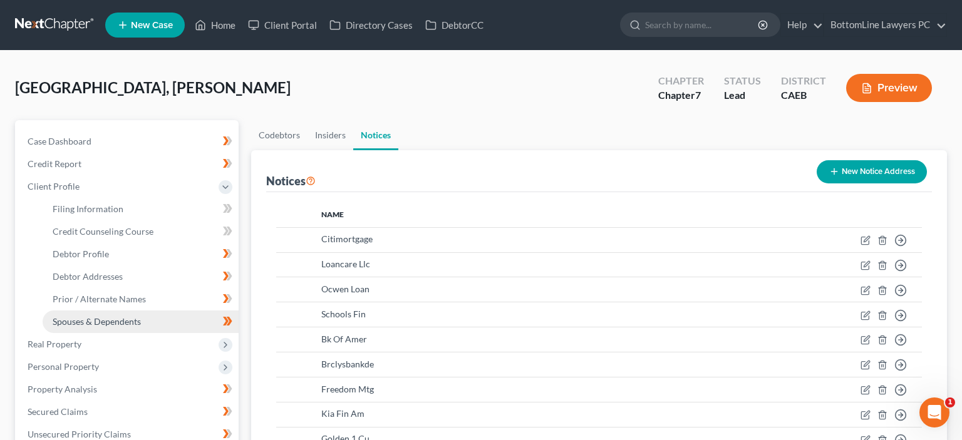
click at [126, 324] on span "Spouses & Dependents" at bounding box center [97, 321] width 88 height 11
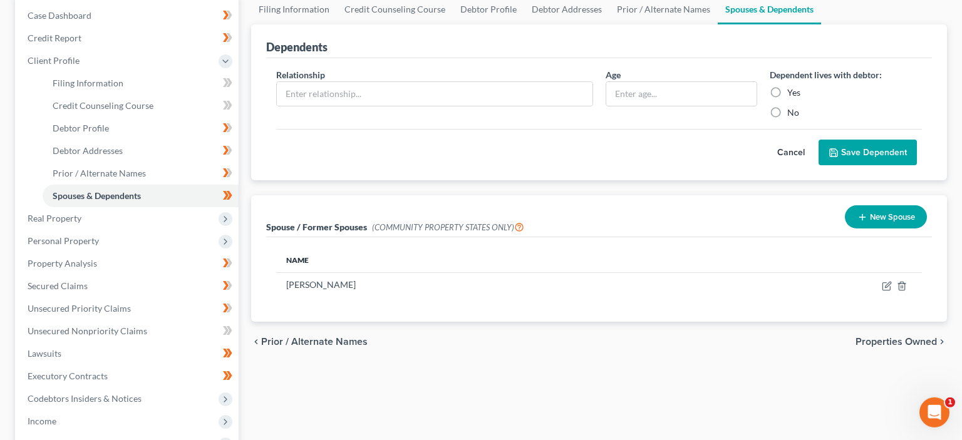
scroll to position [132, 0]
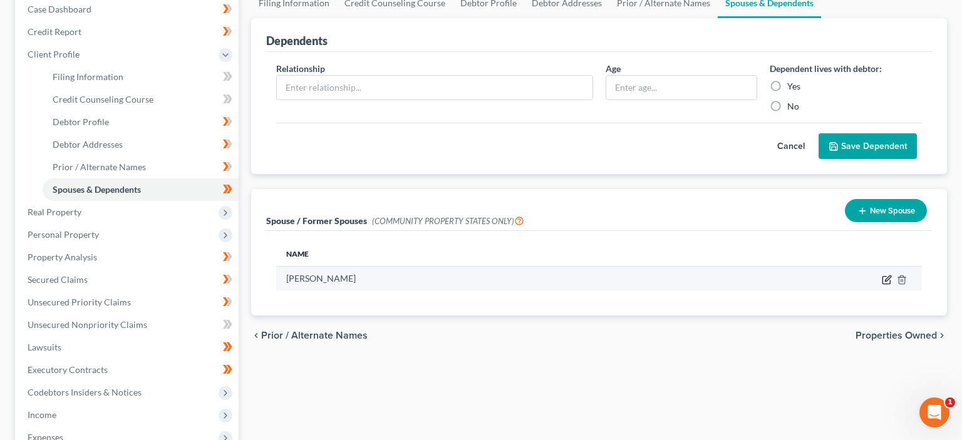
click at [888, 279] on icon "button" at bounding box center [888, 278] width 6 height 6
select select "1"
select select "4"
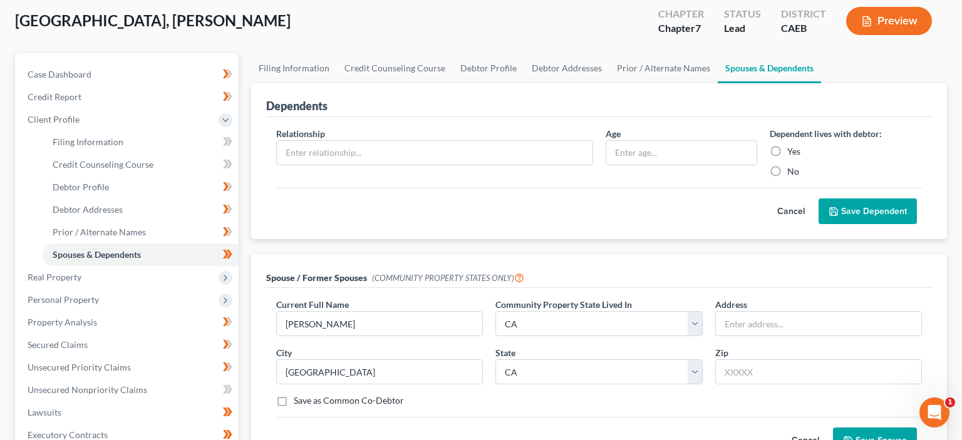
scroll to position [66, 0]
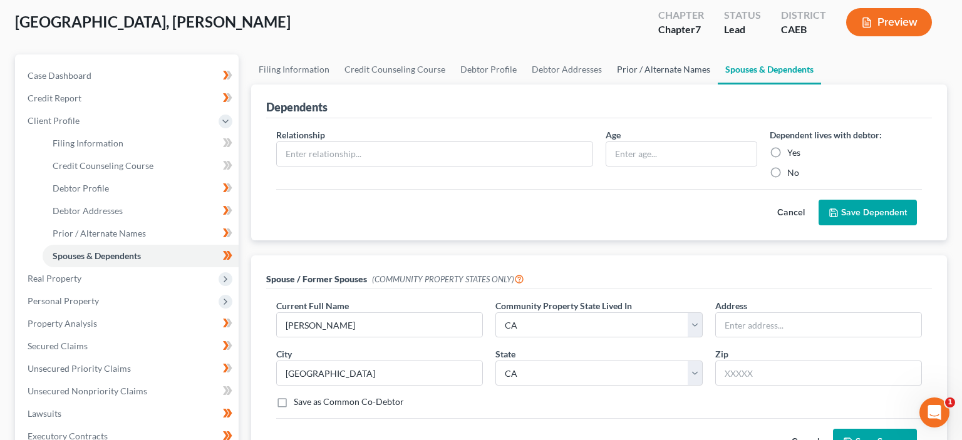
click at [657, 64] on link "Prior / Alternate Names" at bounding box center [663, 69] width 108 height 30
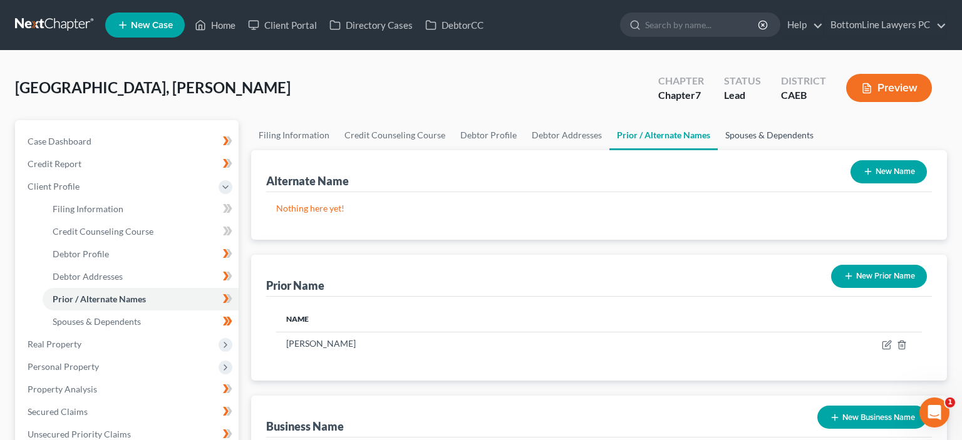
click at [766, 135] on link "Spouses & Dependents" at bounding box center [768, 135] width 103 height 30
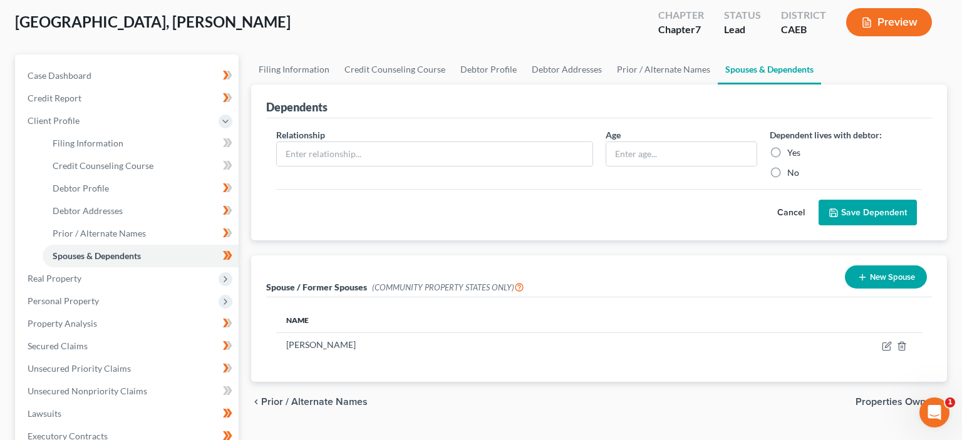
scroll to position [132, 0]
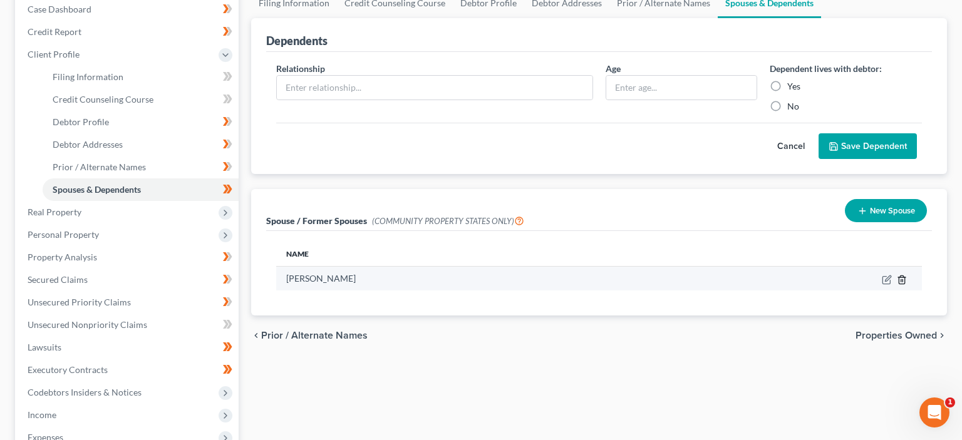
click at [905, 282] on icon "button" at bounding box center [902, 280] width 10 height 10
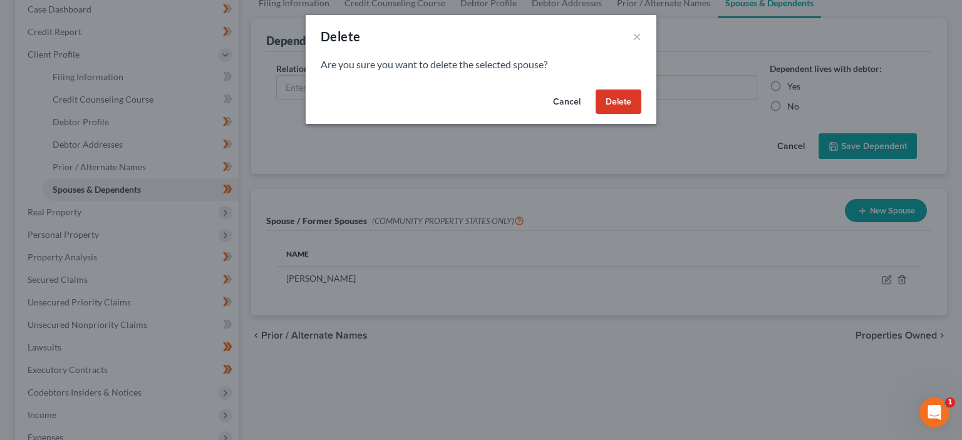
click at [622, 105] on button "Delete" at bounding box center [618, 102] width 46 height 25
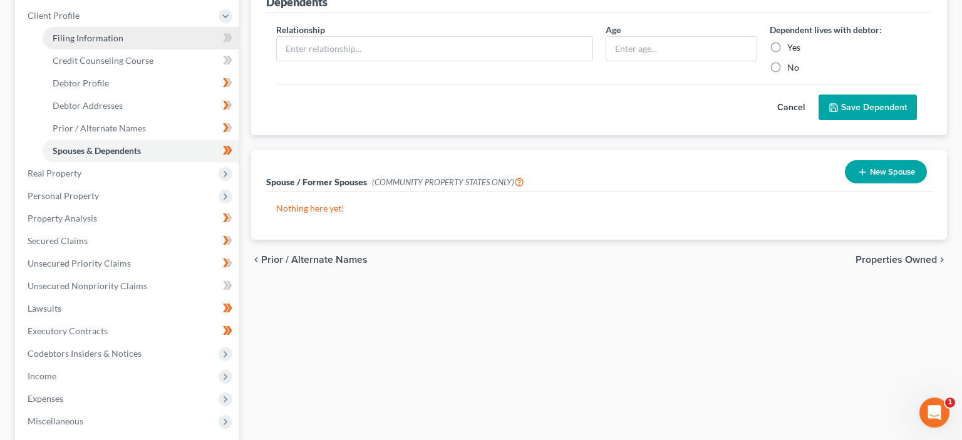
scroll to position [264, 0]
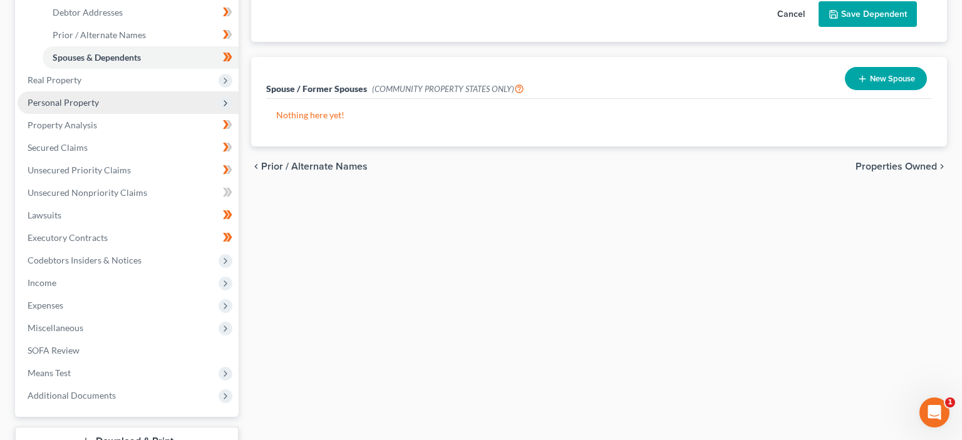
click at [71, 106] on span "Personal Property" at bounding box center [63, 102] width 71 height 11
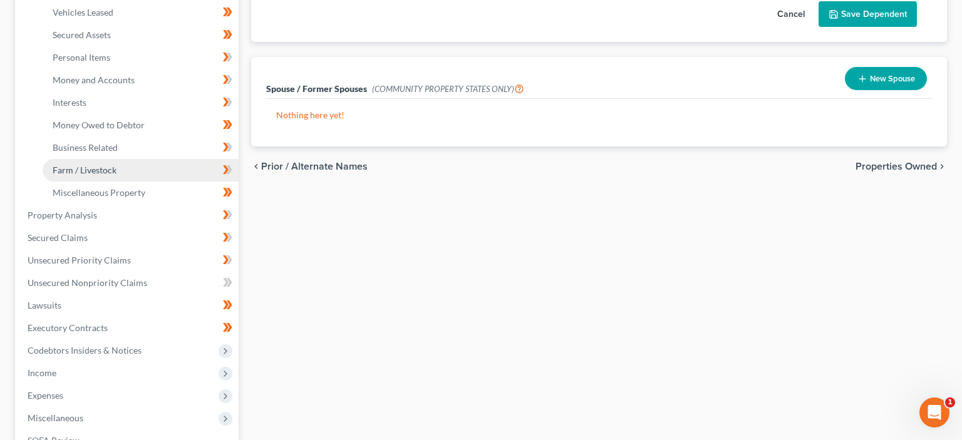
click at [91, 169] on span "Farm / Livestock" at bounding box center [85, 170] width 64 height 11
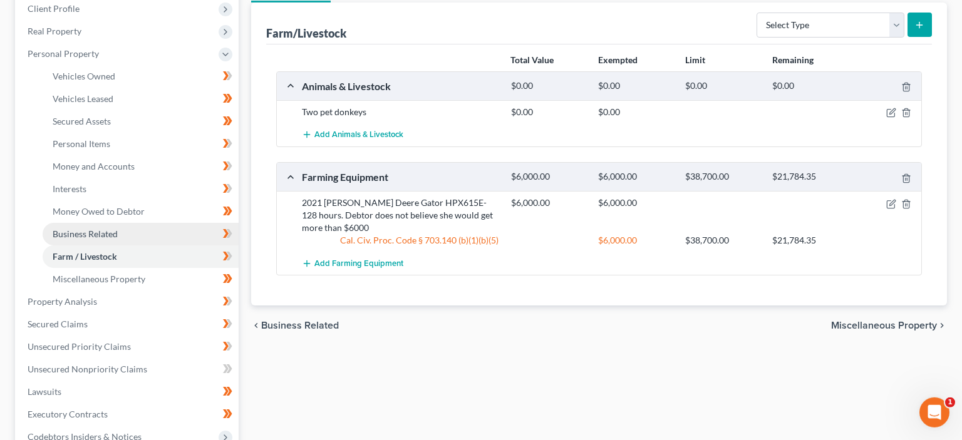
scroll to position [198, 0]
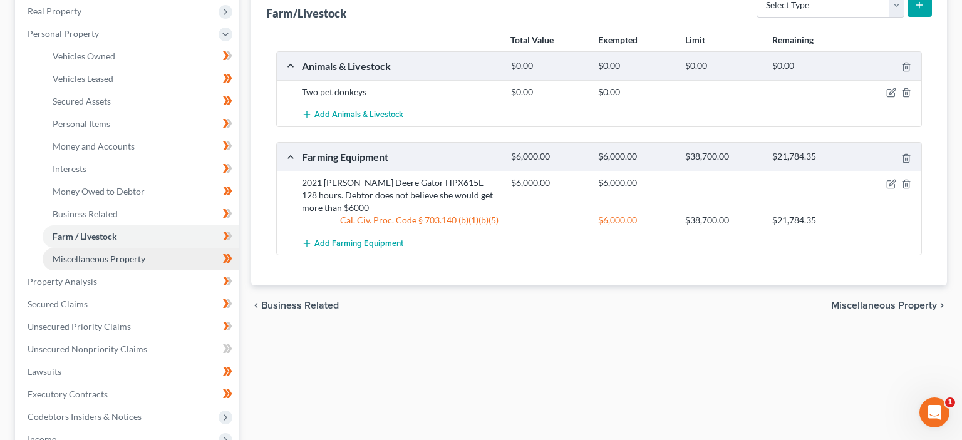
click at [96, 261] on span "Miscellaneous Property" at bounding box center [99, 259] width 93 height 11
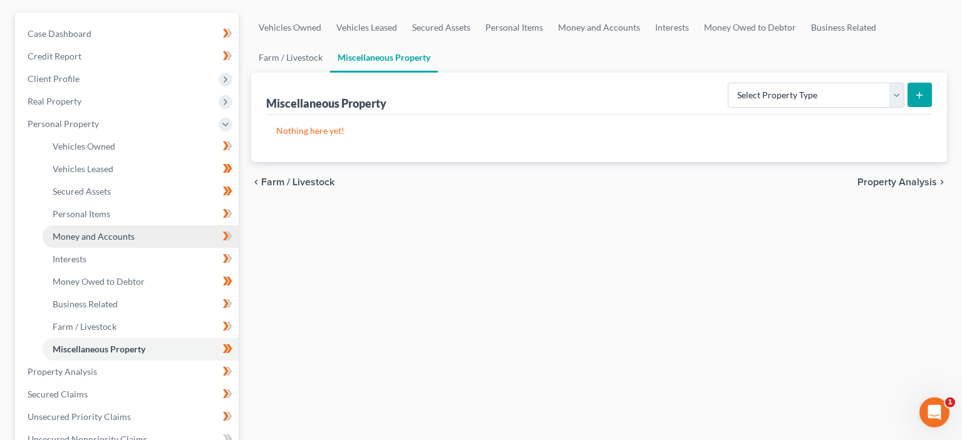
scroll to position [132, 0]
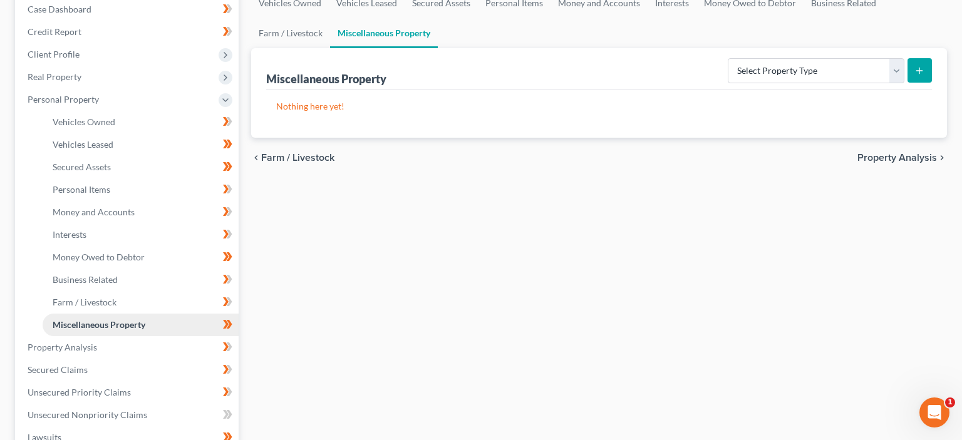
click at [108, 328] on span "Miscellaneous Property" at bounding box center [99, 324] width 93 height 11
click at [727, 58] on select "Select Property Type Assigned for Creditor Benefit [DATE] Holding for Another N…" at bounding box center [815, 70] width 177 height 25
drag, startPoint x: 895, startPoint y: 69, endPoint x: 641, endPoint y: 180, distance: 277.0
click at [641, 180] on div "Vehicles Owned Vehicles Leased Secured Assets Personal Items Money and Accounts…" at bounding box center [599, 349] width 708 height 723
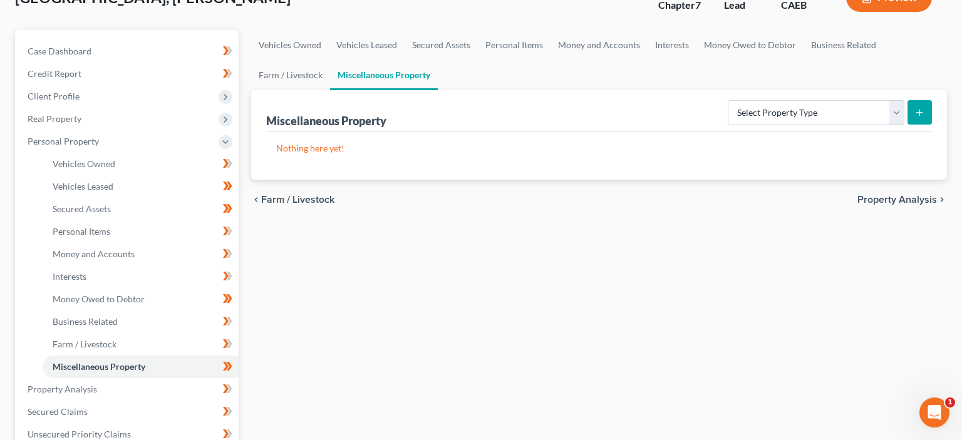
scroll to position [66, 0]
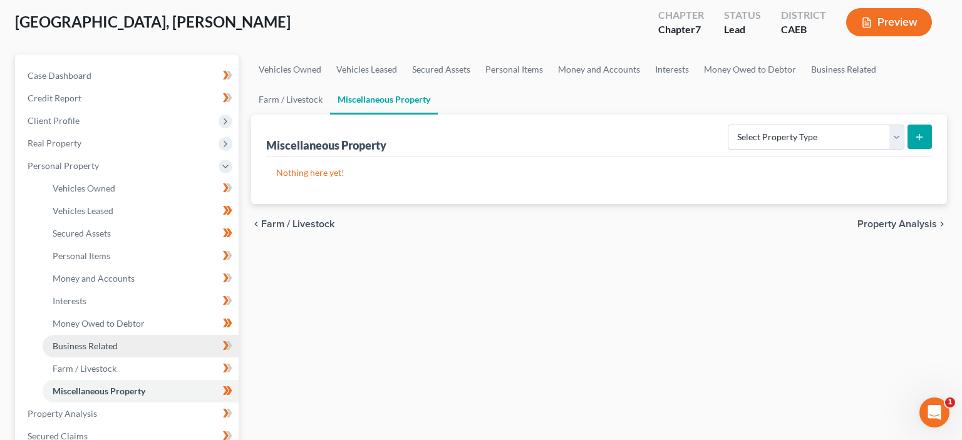
click at [97, 344] on span "Business Related" at bounding box center [85, 346] width 65 height 11
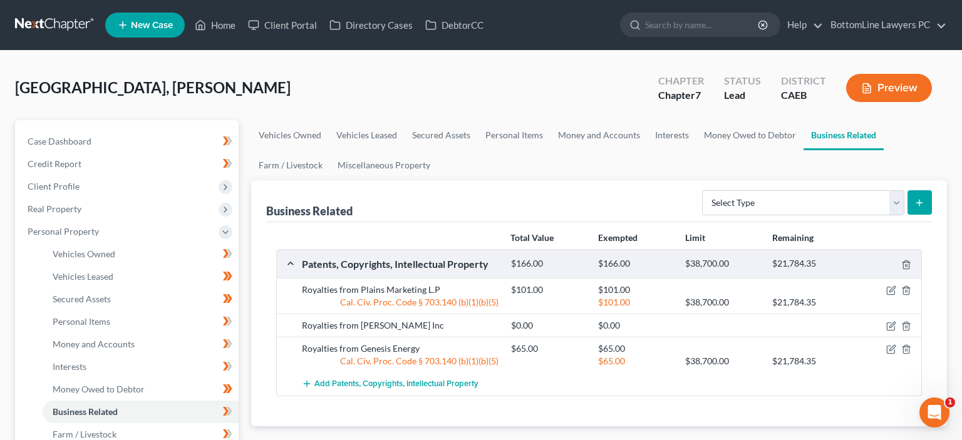
scroll to position [66, 0]
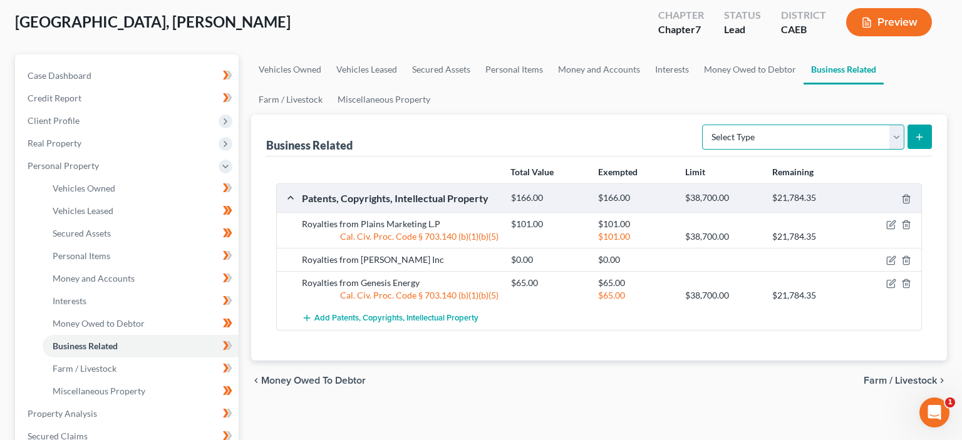
click at [702, 125] on select "Select Type Customer Lists Franchises Inventory Licenses Machinery Office Equip…" at bounding box center [803, 137] width 202 height 25
select select "patent"
click option "Patents, Copyrights, Intellectual Property" at bounding box center [0, 0] width 0 height 0
click at [917, 136] on icon "submit" at bounding box center [919, 137] width 10 height 10
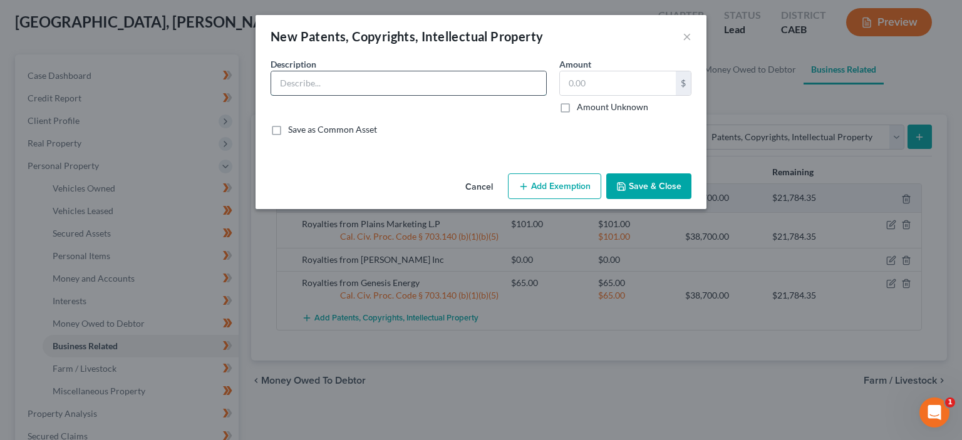
click at [279, 79] on input "text" at bounding box center [408, 83] width 275 height 24
type input "Trademark for Lunamax"
click at [597, 90] on input "text" at bounding box center [618, 83] width 116 height 24
type input "100"
click at [561, 182] on button "Add Exemption" at bounding box center [554, 186] width 93 height 26
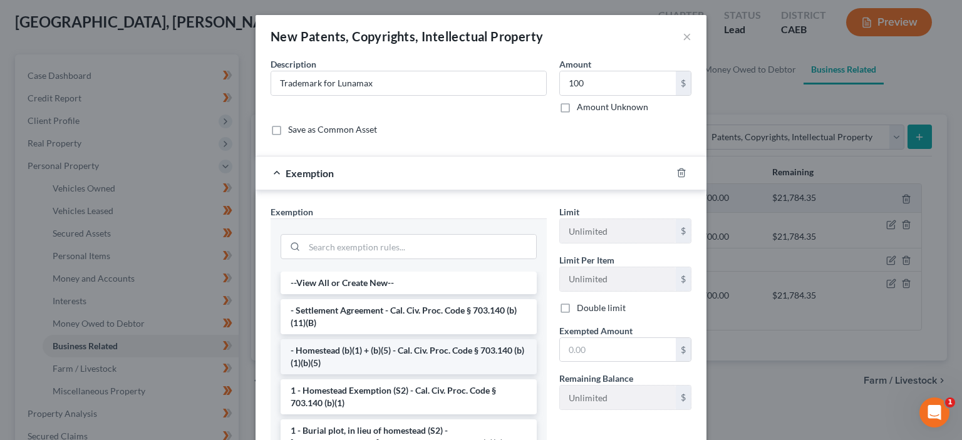
click at [409, 356] on li "- Homestead (b)(1) + (b)(5) - Cal. Civ. Proc. Code § 703.140 (b)(1)(b)(5)" at bounding box center [408, 356] width 256 height 35
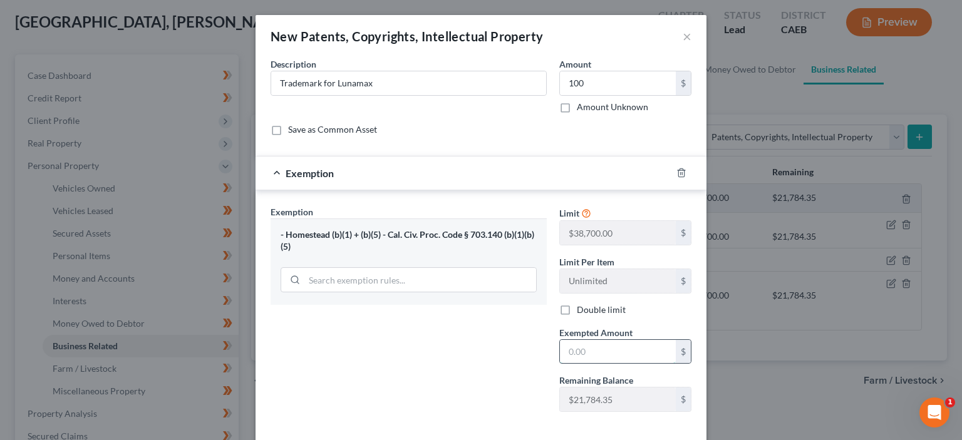
click at [588, 350] on input "text" at bounding box center [618, 352] width 116 height 24
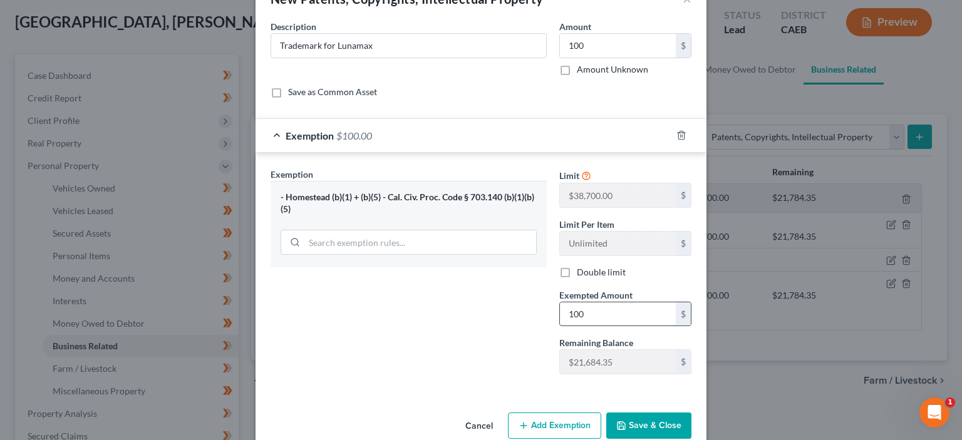
scroll to position [59, 0]
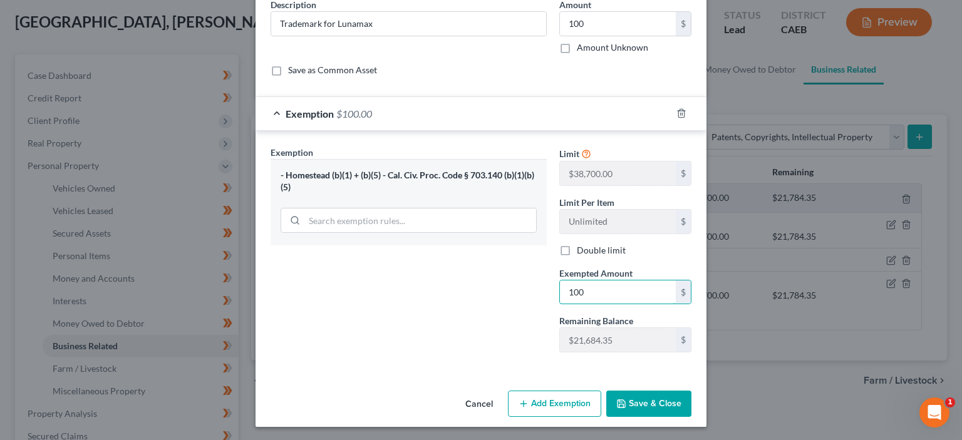
type input "100"
click at [644, 401] on button "Save & Close" at bounding box center [648, 404] width 85 height 26
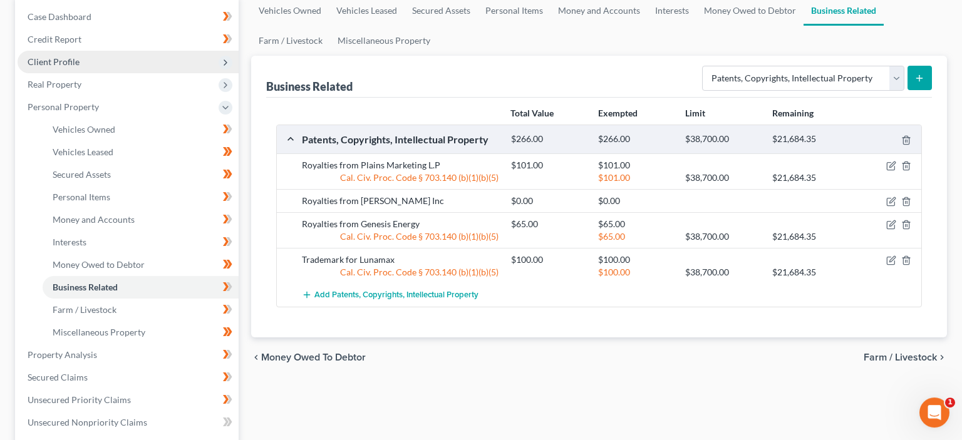
scroll to position [132, 0]
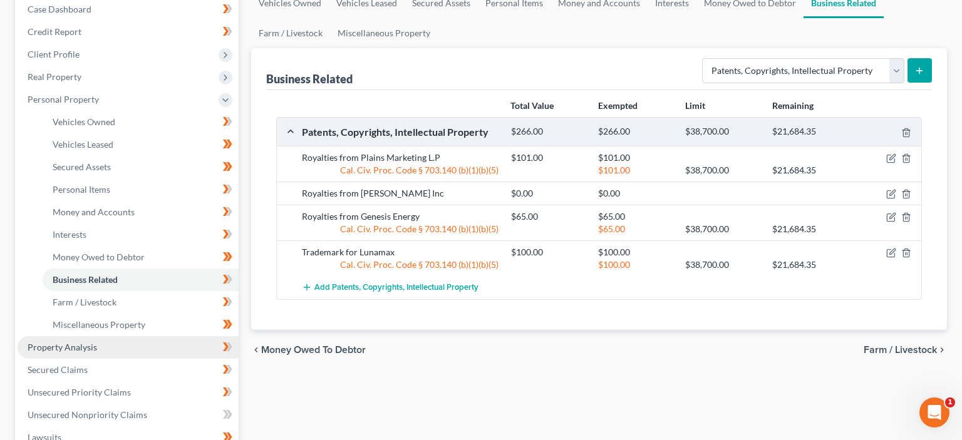
click at [106, 353] on link "Property Analysis" at bounding box center [128, 347] width 221 height 23
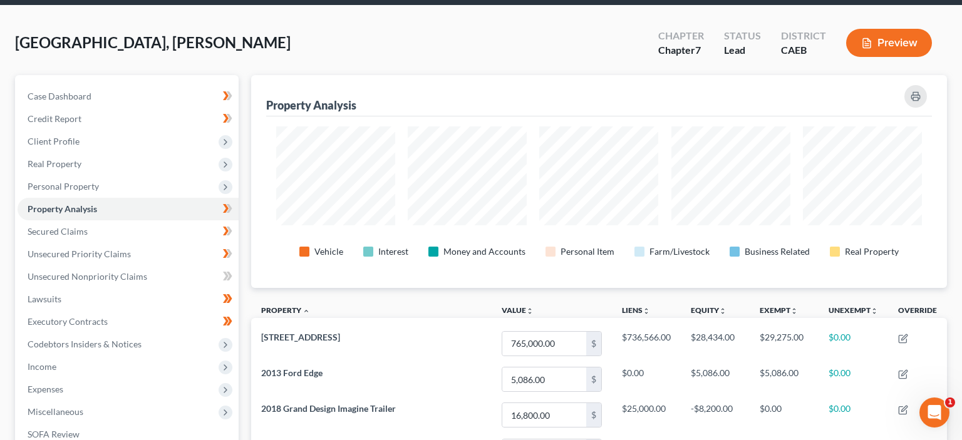
scroll to position [66, 0]
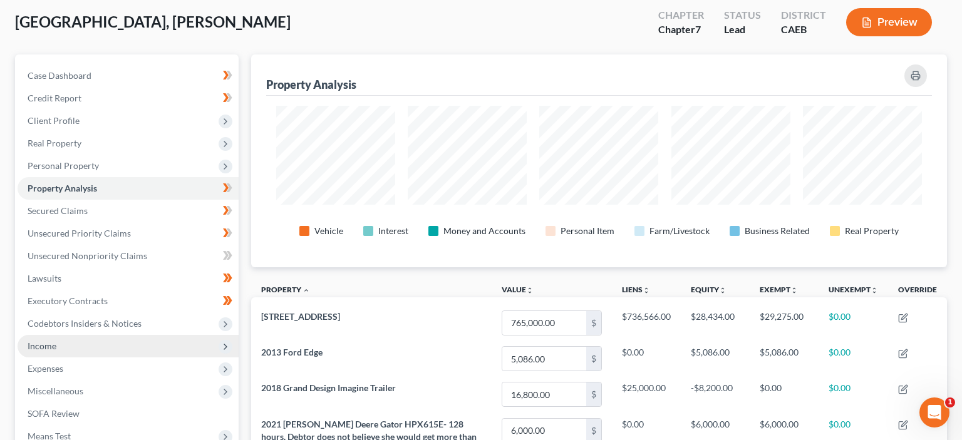
click at [59, 348] on span "Income" at bounding box center [128, 346] width 221 height 23
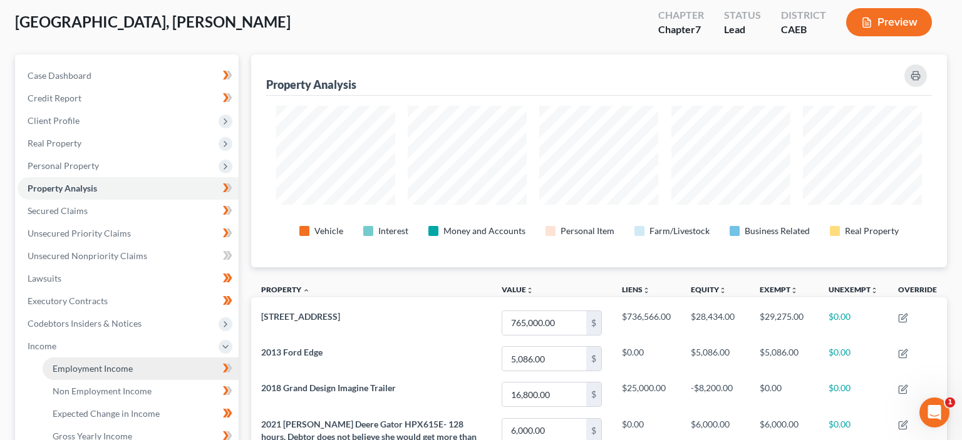
click at [96, 372] on span "Employment Income" at bounding box center [93, 368] width 80 height 11
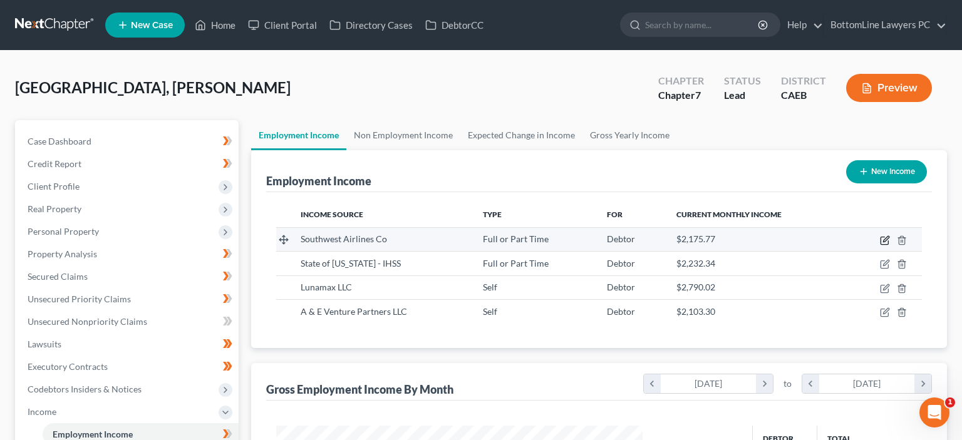
click at [882, 239] on icon "button" at bounding box center [885, 240] width 10 height 10
select select "0"
select select "45"
select select "1"
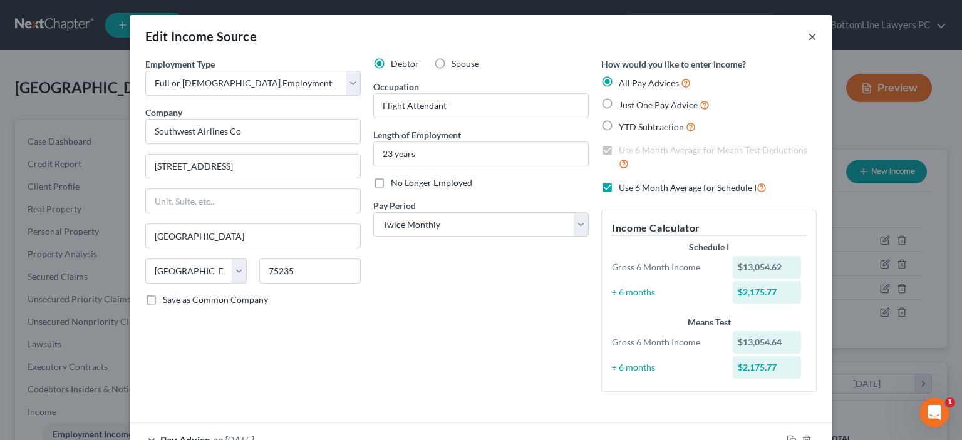
click at [811, 36] on button "×" at bounding box center [812, 36] width 9 height 15
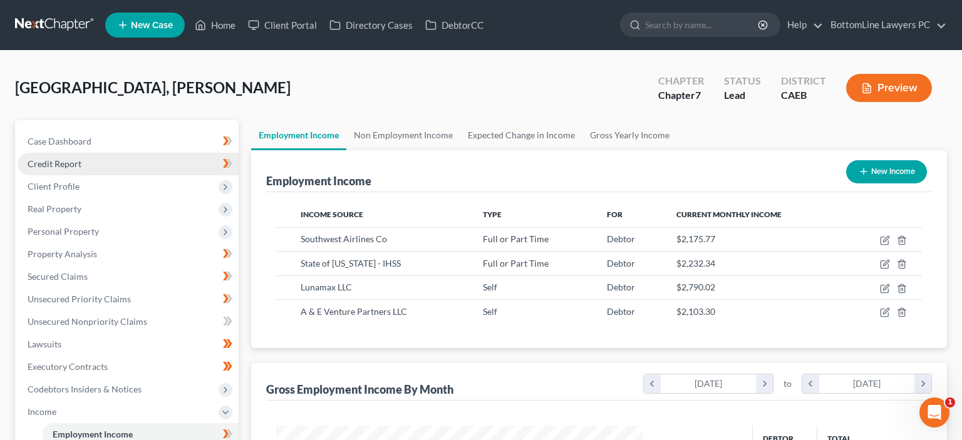
click at [68, 159] on span "Credit Report" at bounding box center [55, 163] width 54 height 11
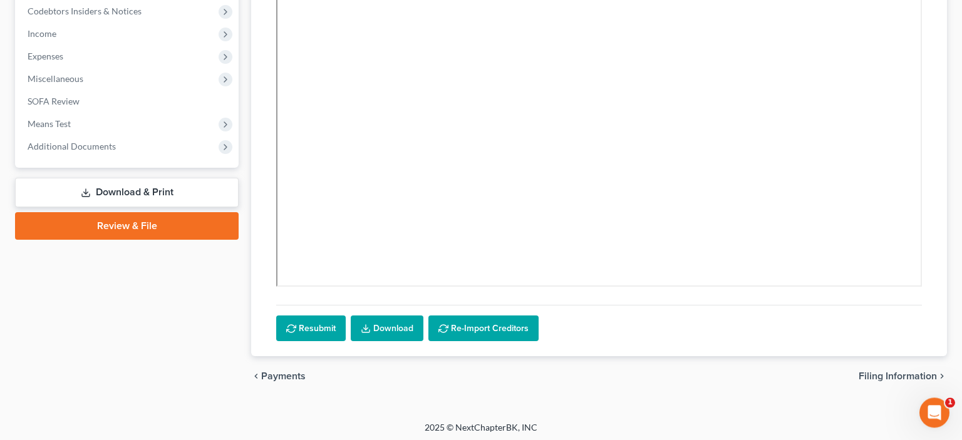
scroll to position [381, 0]
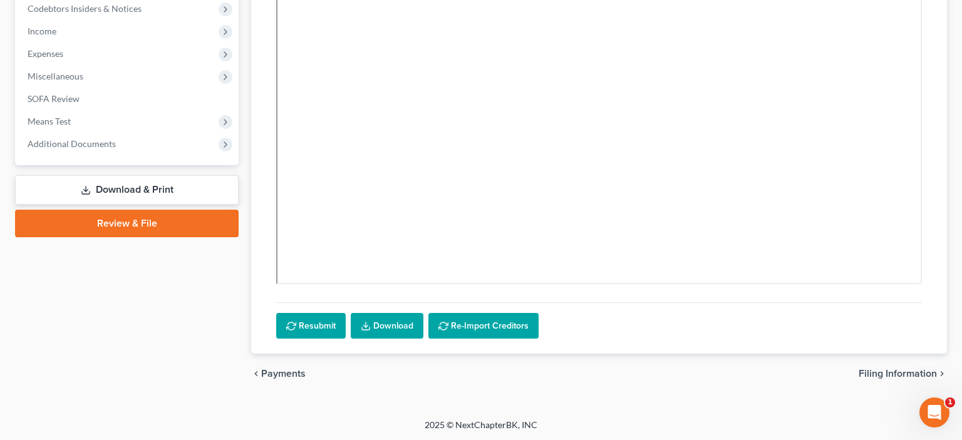
click at [141, 223] on link "Review & File" at bounding box center [127, 224] width 224 height 28
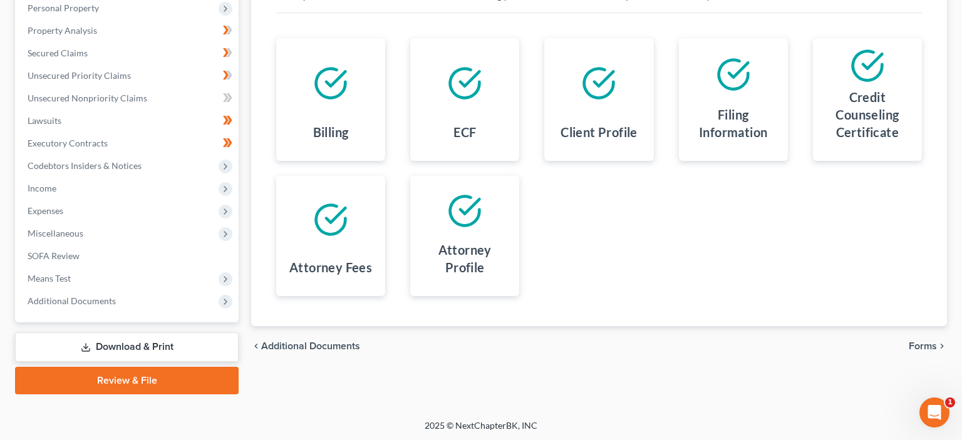
click at [917, 344] on span "Forms" at bounding box center [922, 346] width 28 height 10
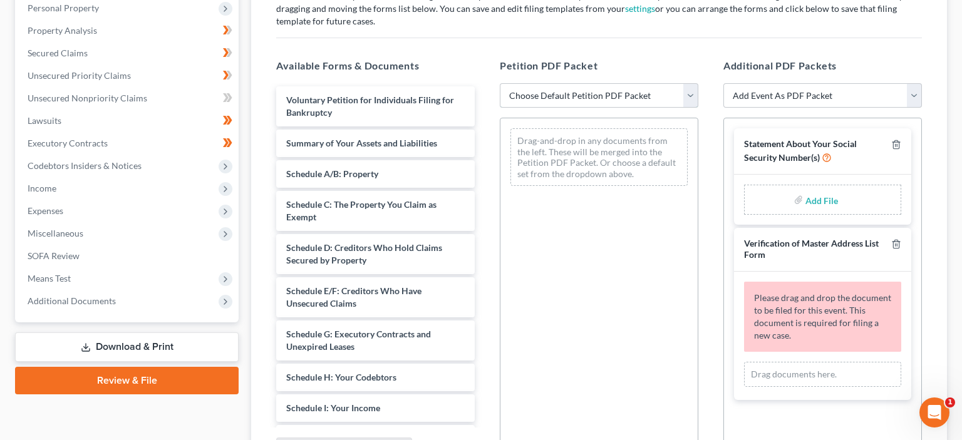
click at [500, 83] on select "Choose Default Petition PDF Packet Complete Bankruptcy Petition (all forms and …" at bounding box center [599, 95] width 198 height 25
select select "0"
click option "Complete Bankruptcy Petition (all forms and schedules)" at bounding box center [0, 0] width 0 height 0
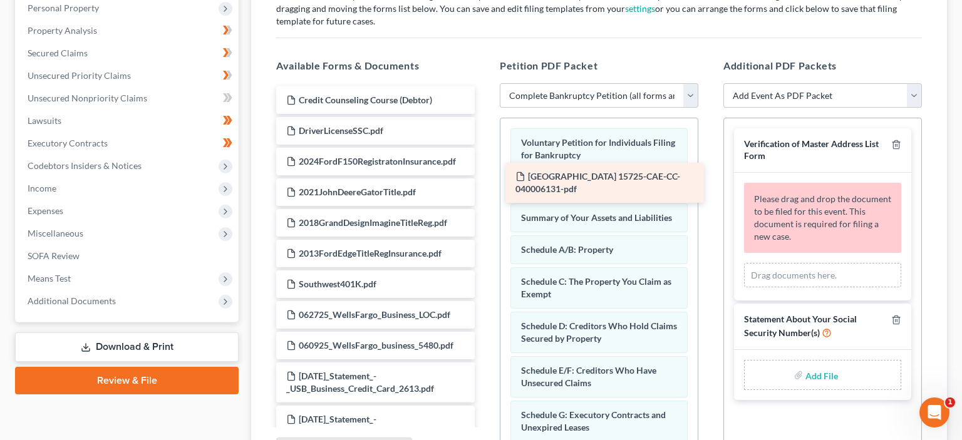
drag, startPoint x: 374, startPoint y: 129, endPoint x: 597, endPoint y: 177, distance: 227.9
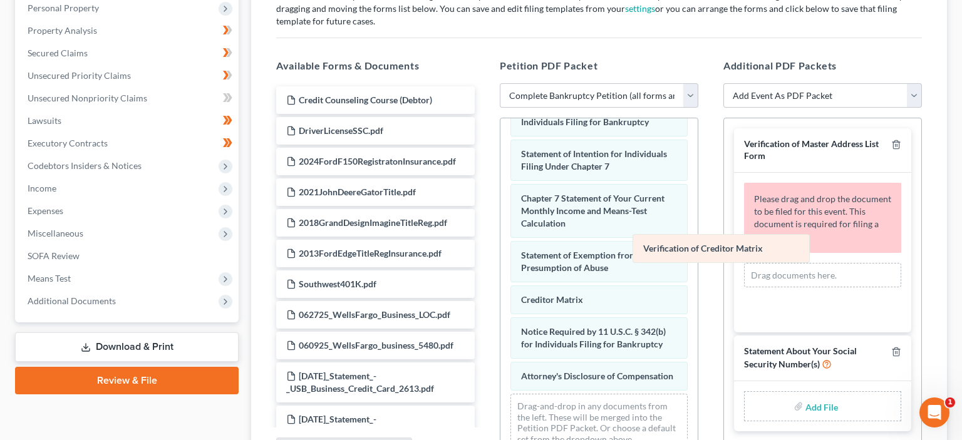
scroll to position [498, 0]
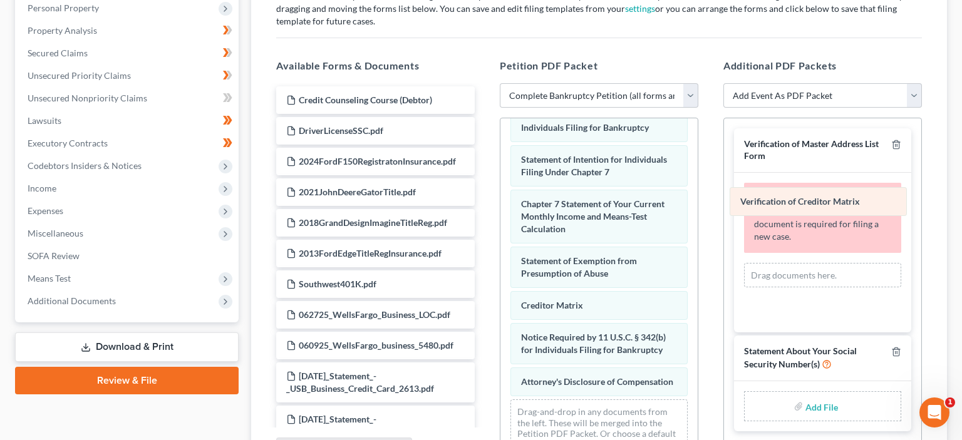
drag, startPoint x: 610, startPoint y: 318, endPoint x: 829, endPoint y: 194, distance: 251.8
click at [697, 194] on div "Verification of Creditor Matrix Voluntary Petition for Individuals Filing for B…" at bounding box center [598, 43] width 197 height 847
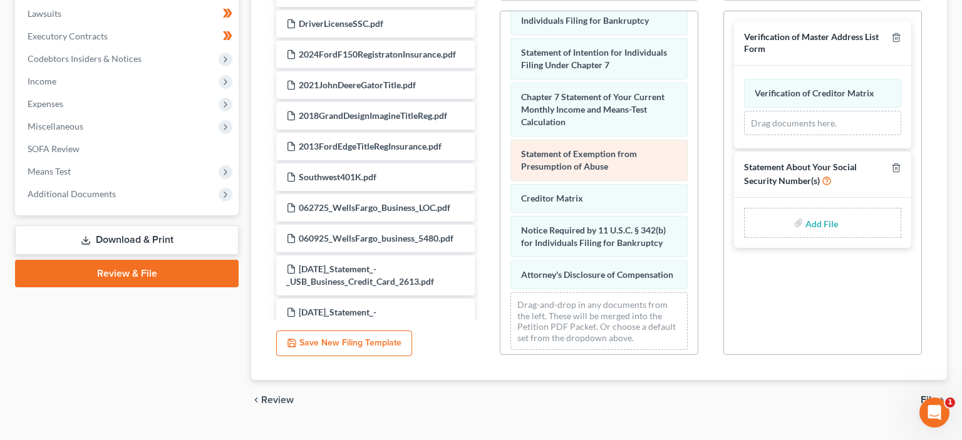
scroll to position [357, 0]
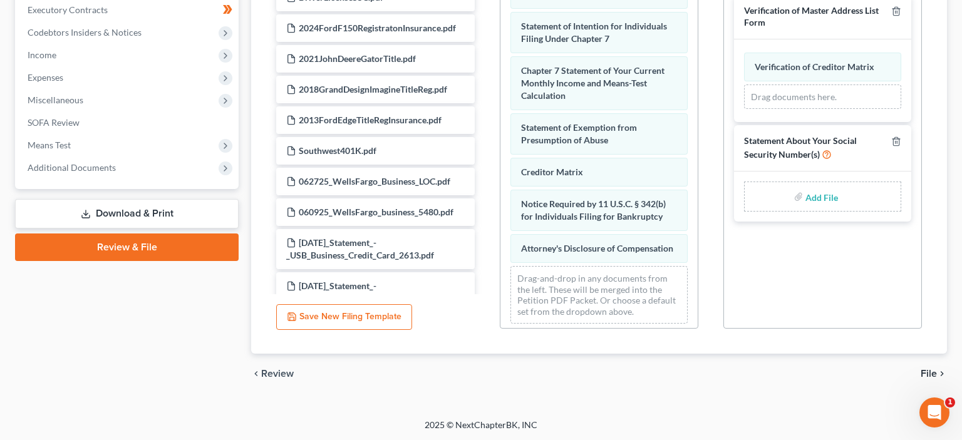
click at [932, 373] on span "File" at bounding box center [928, 374] width 16 height 10
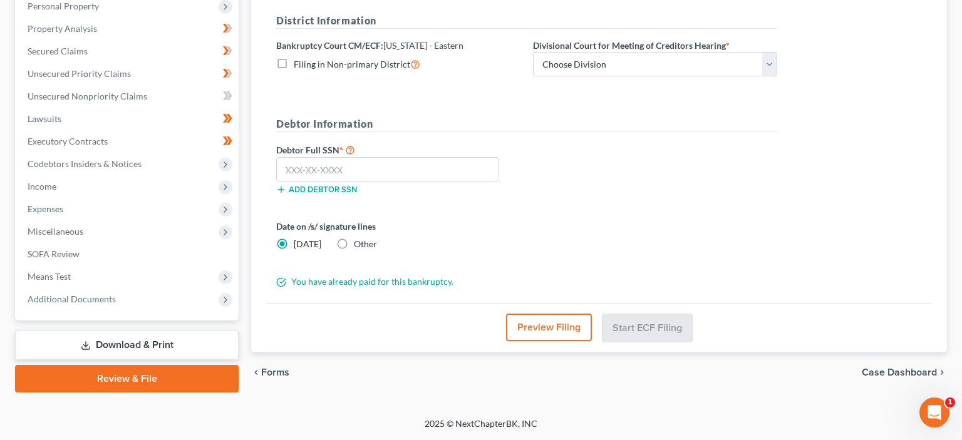
scroll to position [224, 0]
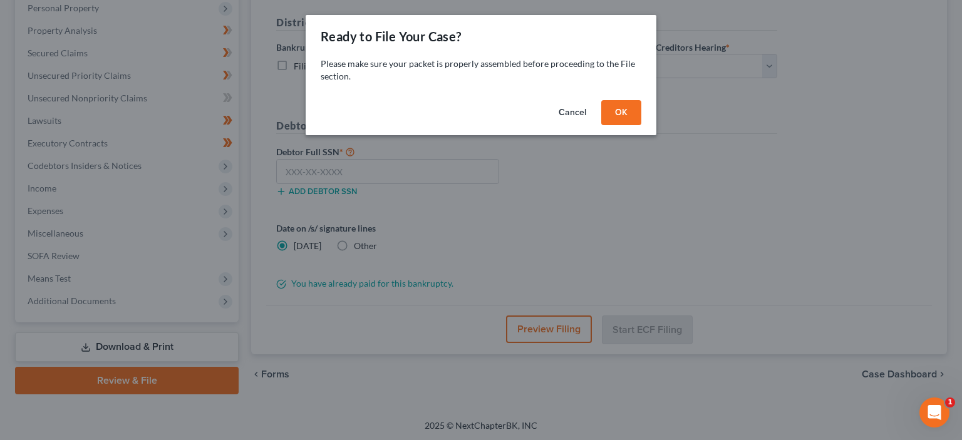
click at [624, 111] on button "OK" at bounding box center [621, 112] width 40 height 25
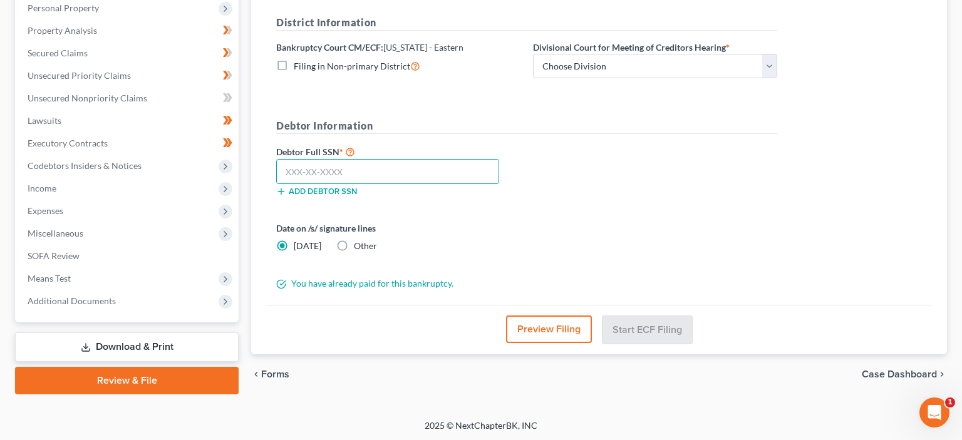
click at [308, 169] on input "text" at bounding box center [387, 171] width 223 height 25
type input "622-28-7252"
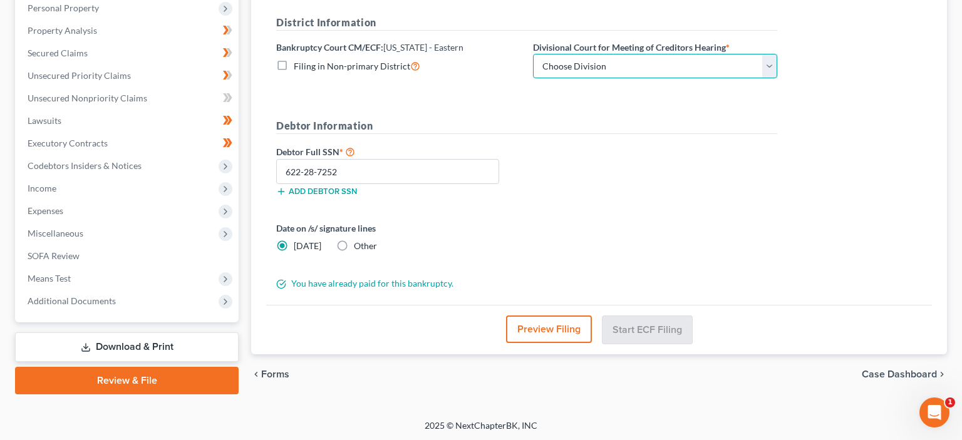
click at [533, 54] on select "Choose Division Fresno Modesto [GEOGRAPHIC_DATA]" at bounding box center [655, 66] width 244 height 25
select select "2"
click option "[GEOGRAPHIC_DATA]" at bounding box center [0, 0] width 0 height 0
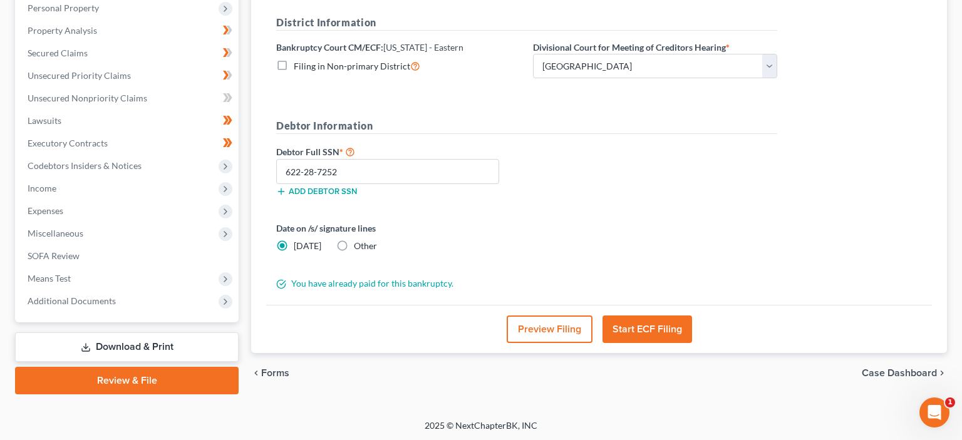
click at [650, 325] on button "Start ECF Filing" at bounding box center [647, 330] width 90 height 28
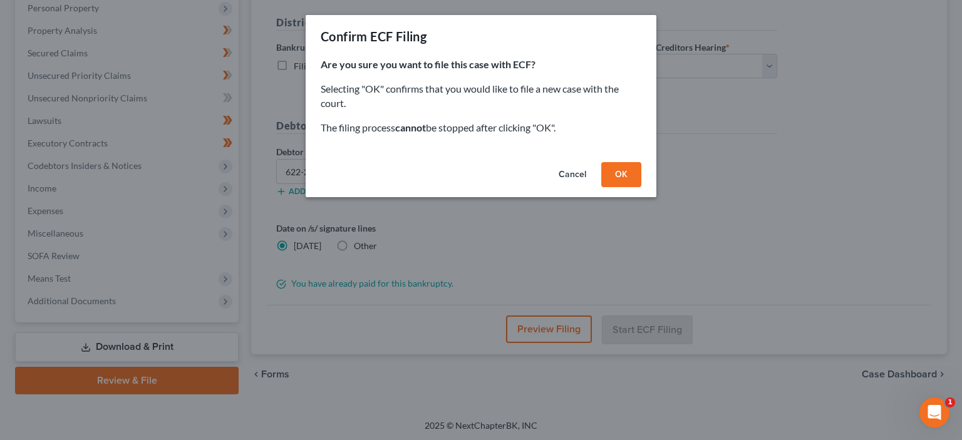
click at [611, 169] on button "OK" at bounding box center [621, 174] width 40 height 25
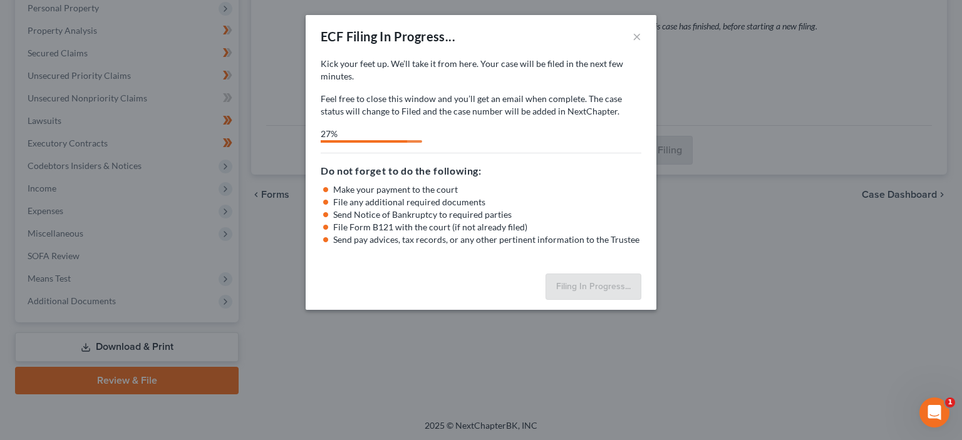
select select "2"
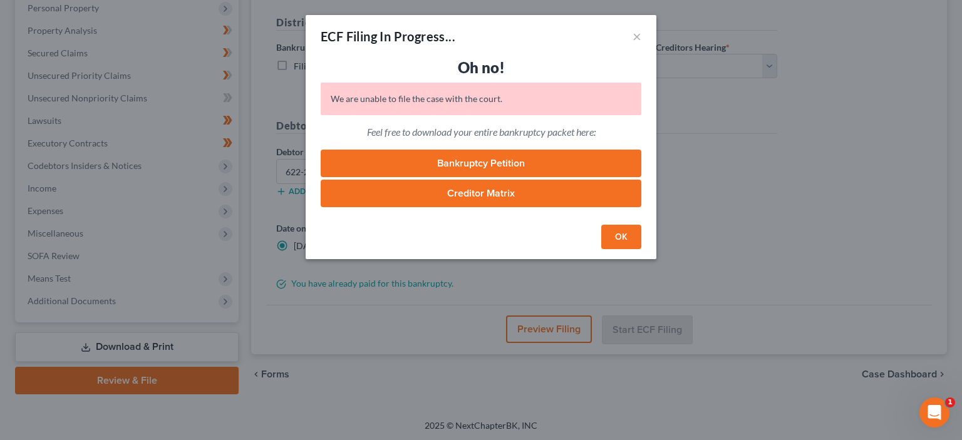
click at [637, 237] on button "OK" at bounding box center [621, 237] width 40 height 25
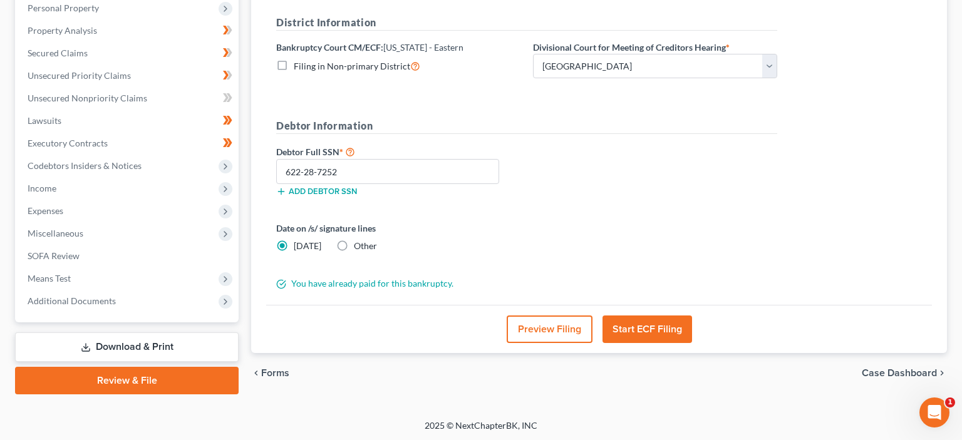
scroll to position [0, 0]
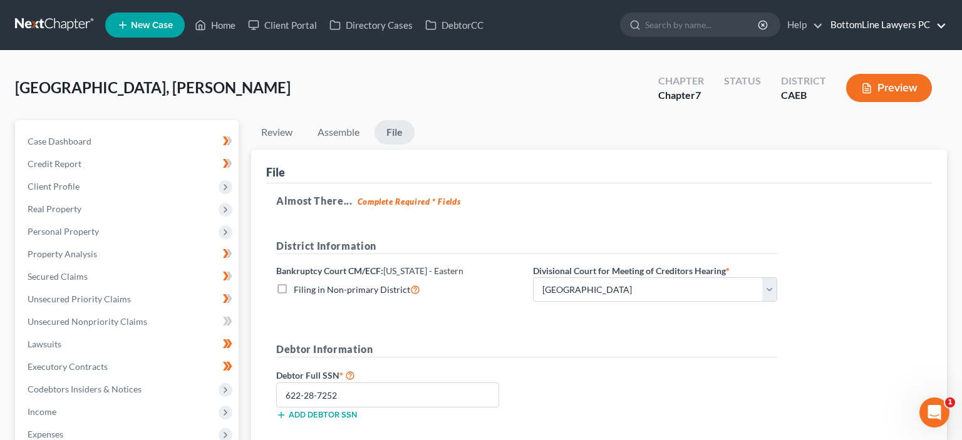
click at [927, 28] on link "BottomLine Lawyers PC" at bounding box center [885, 25] width 122 height 23
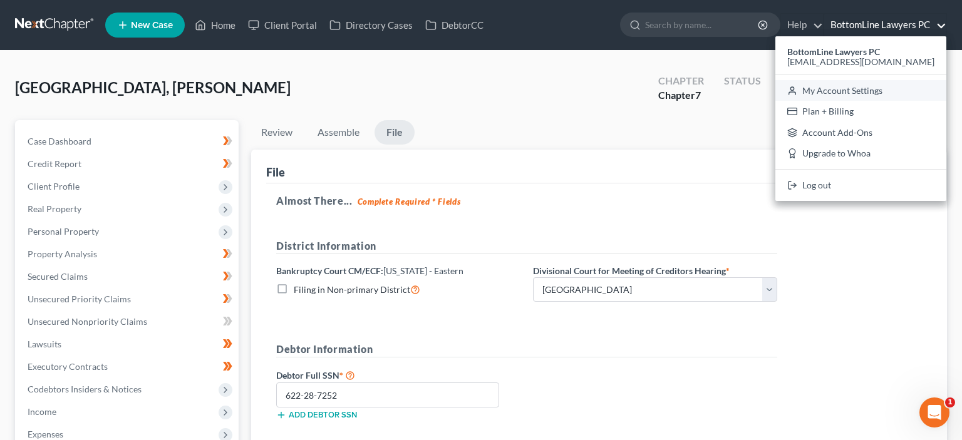
click at [879, 93] on link "My Account Settings" at bounding box center [860, 90] width 171 height 21
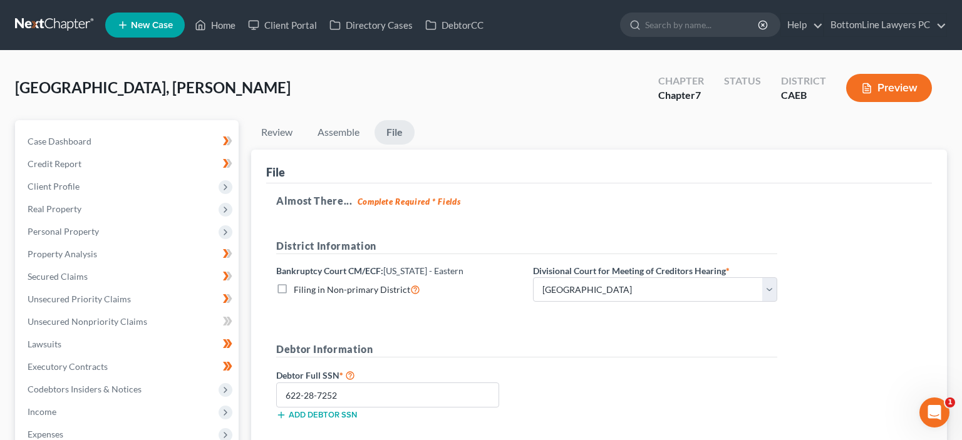
select select "8"
select select "29"
select select "4"
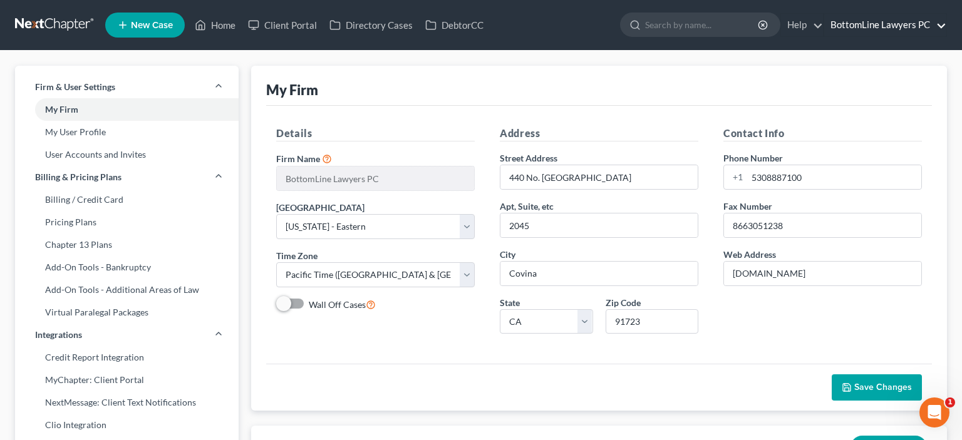
click at [937, 29] on link "BottomLine Lawyers PC" at bounding box center [885, 25] width 122 height 23
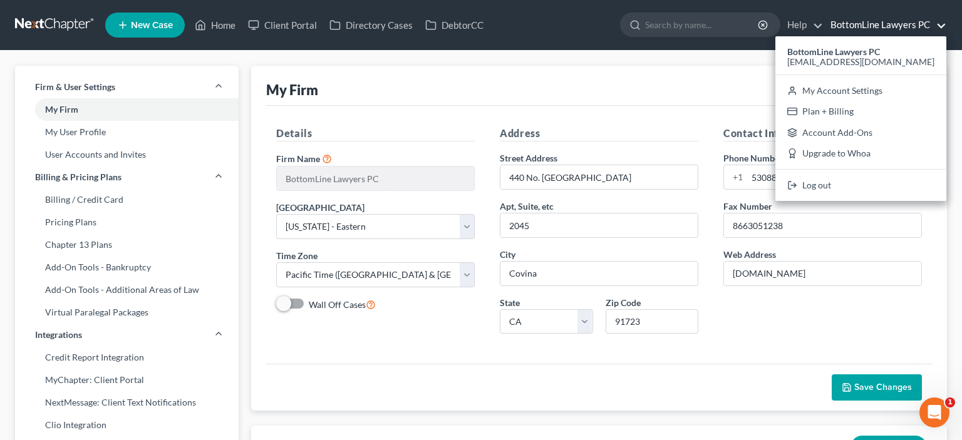
click at [667, 93] on div "My Firm" at bounding box center [598, 86] width 665 height 40
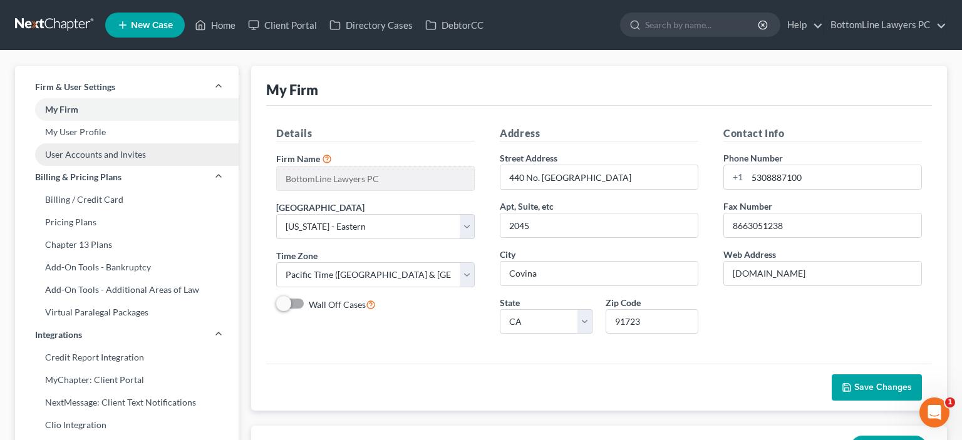
click at [88, 153] on link "User Accounts and Invites" at bounding box center [127, 154] width 224 height 23
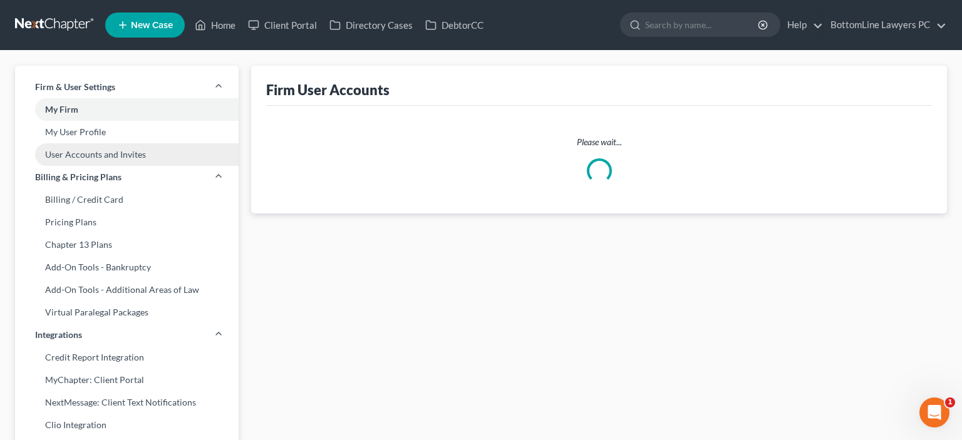
select select "0"
select select "1"
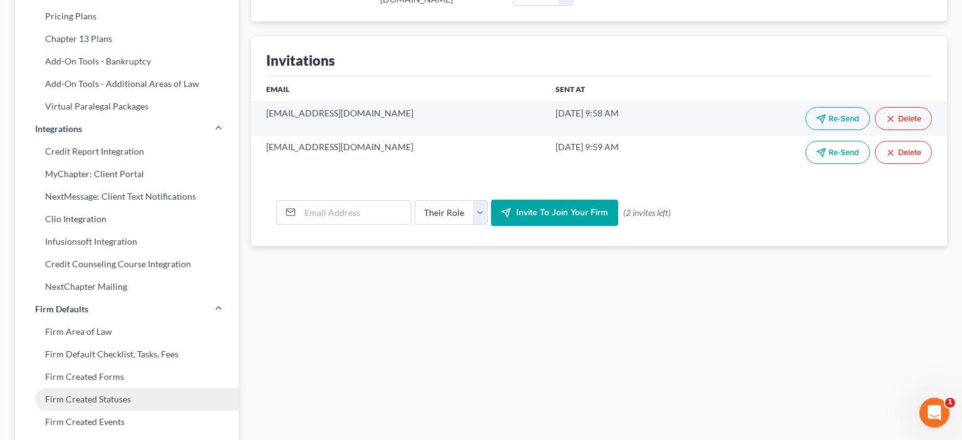
scroll to position [201, 0]
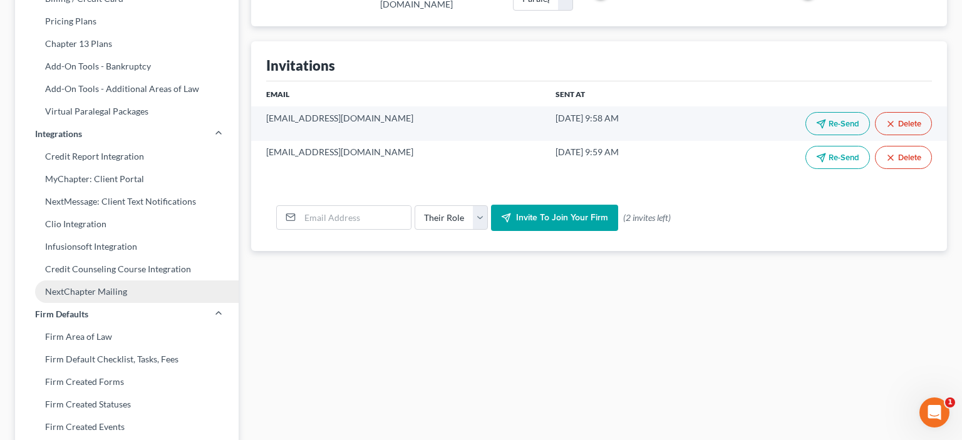
click at [106, 288] on link "NextChapter Mailing" at bounding box center [127, 291] width 224 height 23
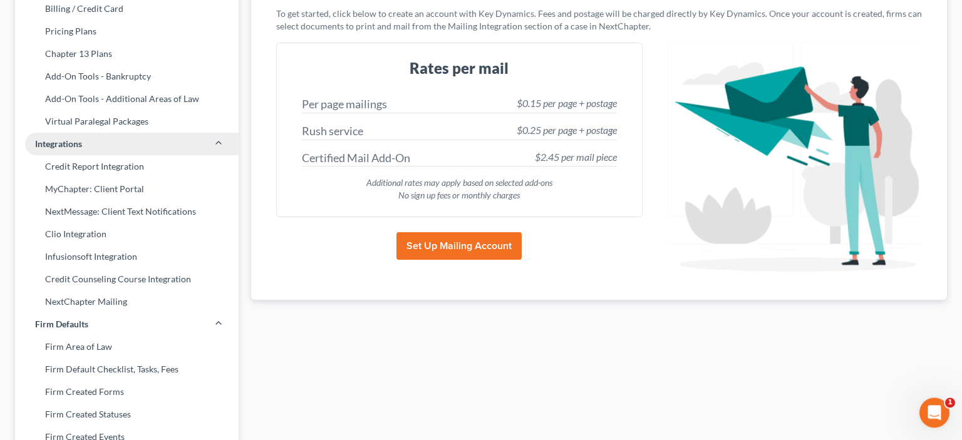
scroll to position [198, 0]
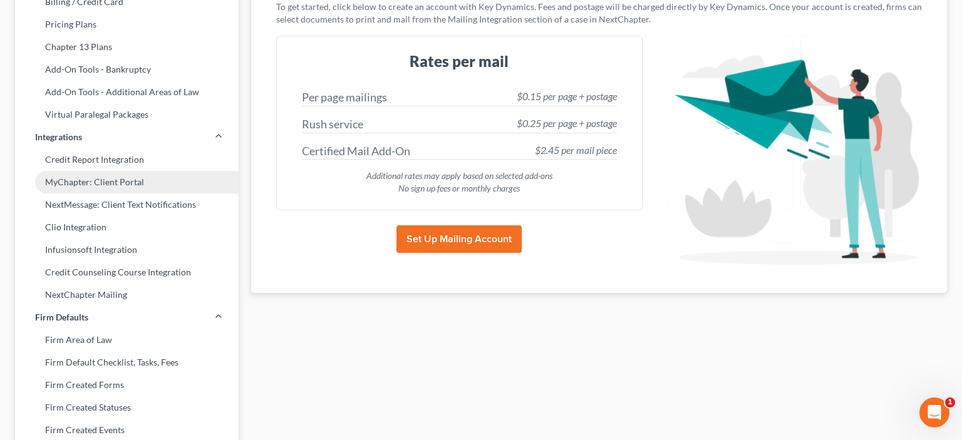
click at [96, 184] on link "MyChapter: Client Portal" at bounding box center [127, 182] width 224 height 23
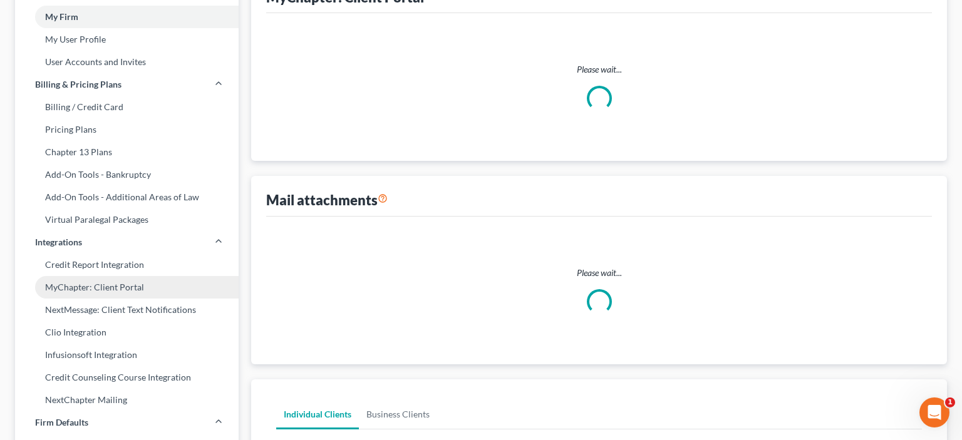
scroll to position [24, 0]
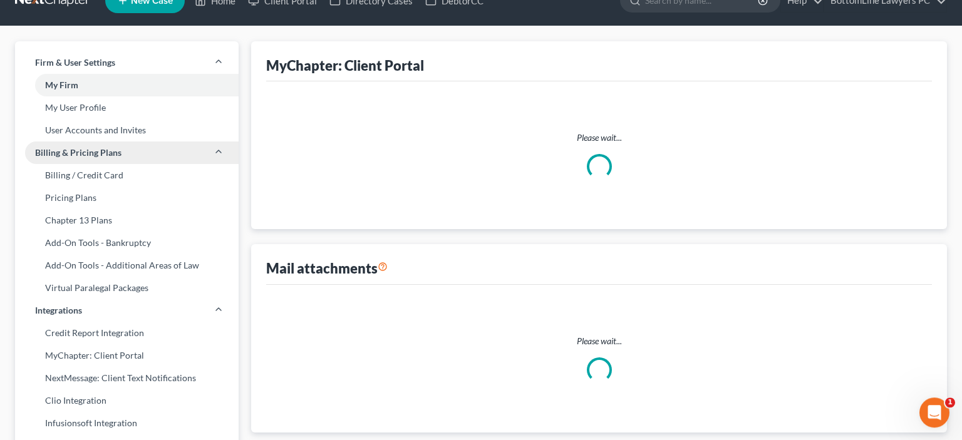
select select
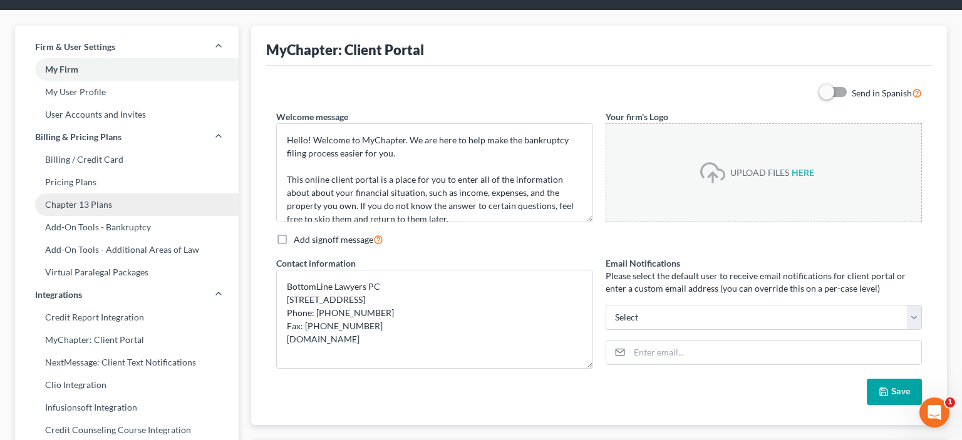
scroll to position [66, 0]
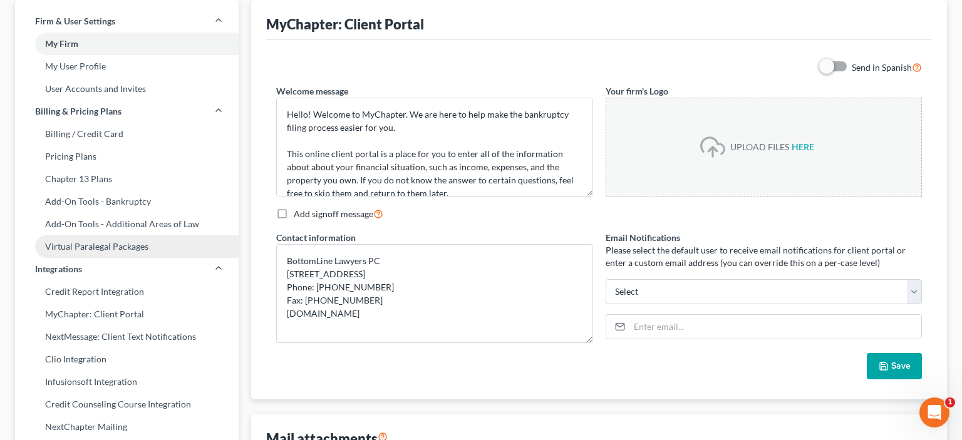
click at [100, 245] on link "Virtual Paralegal Packages" at bounding box center [127, 246] width 224 height 23
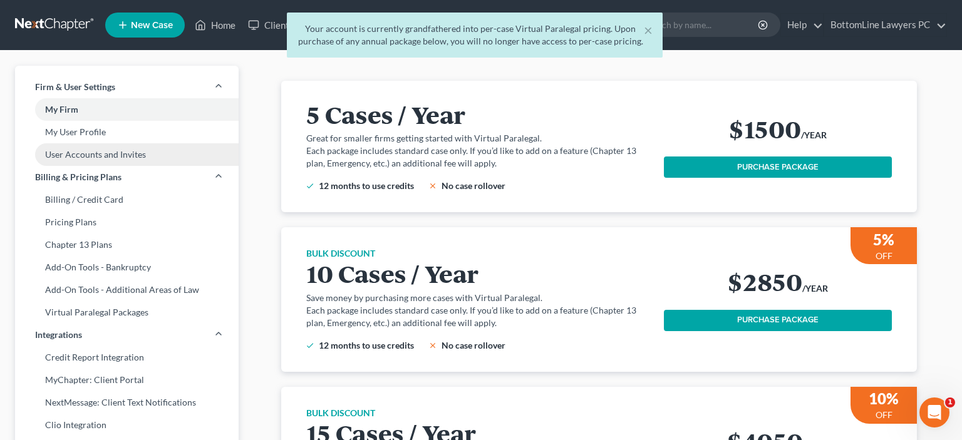
click at [96, 157] on link "User Accounts and Invites" at bounding box center [127, 154] width 224 height 23
select select "0"
select select "1"
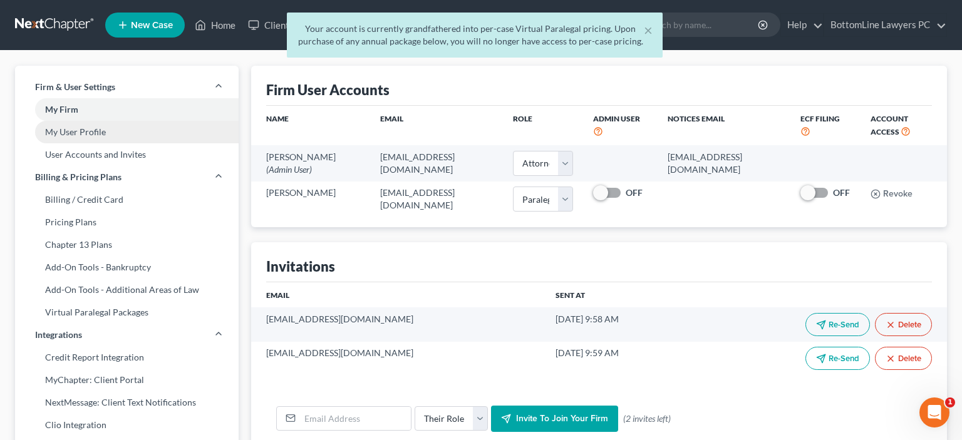
click at [103, 135] on link "My User Profile" at bounding box center [127, 132] width 224 height 23
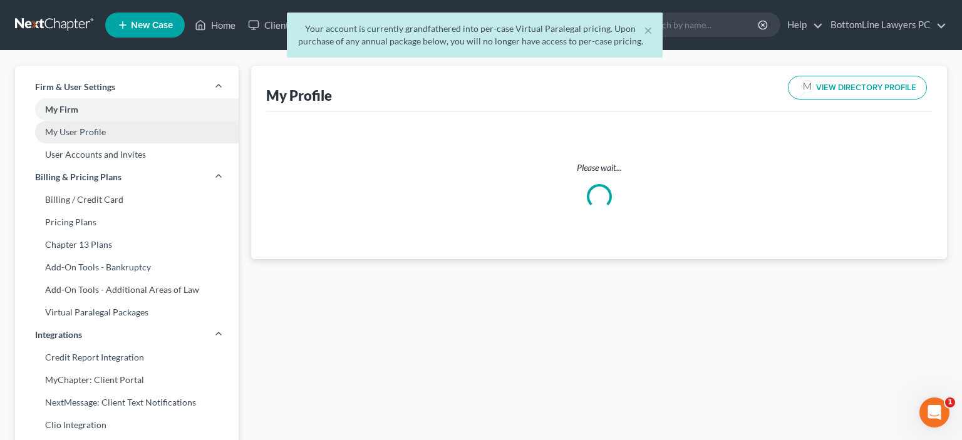
select select "4"
select select "8"
select select "attorney"
select select "0"
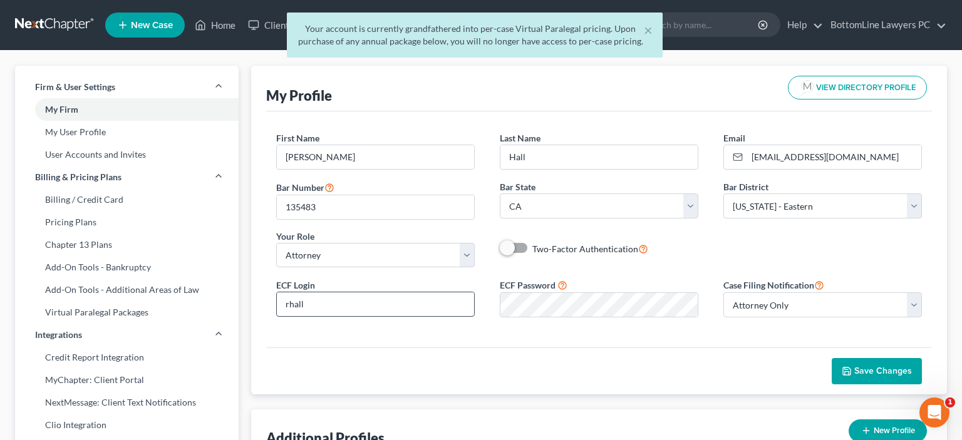
click at [335, 299] on input "rhall" at bounding box center [375, 304] width 197 height 24
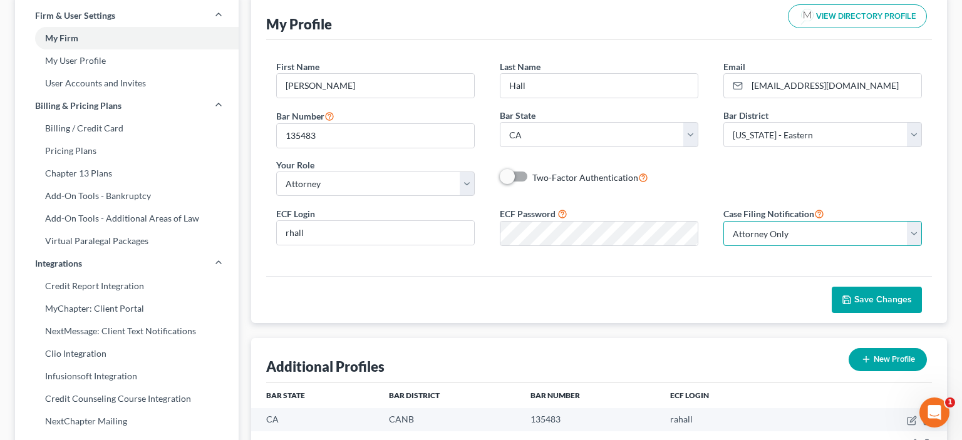
scroll to position [132, 0]
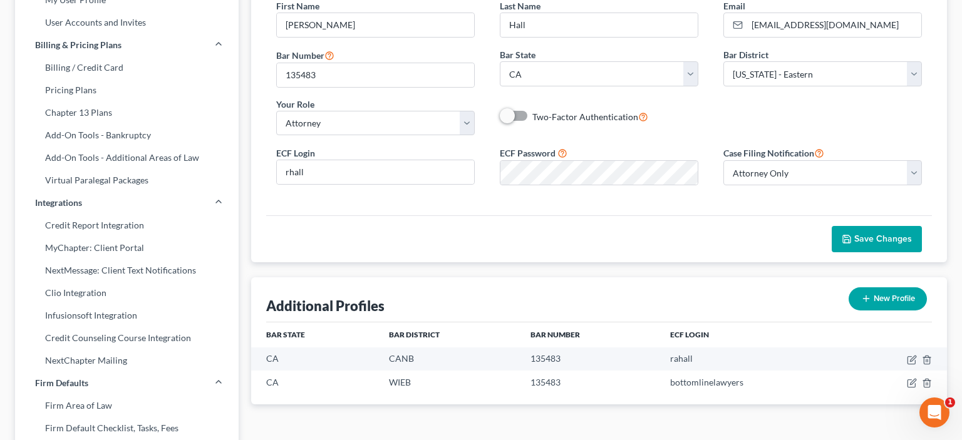
click at [885, 240] on span "Save Changes" at bounding box center [883, 239] width 58 height 11
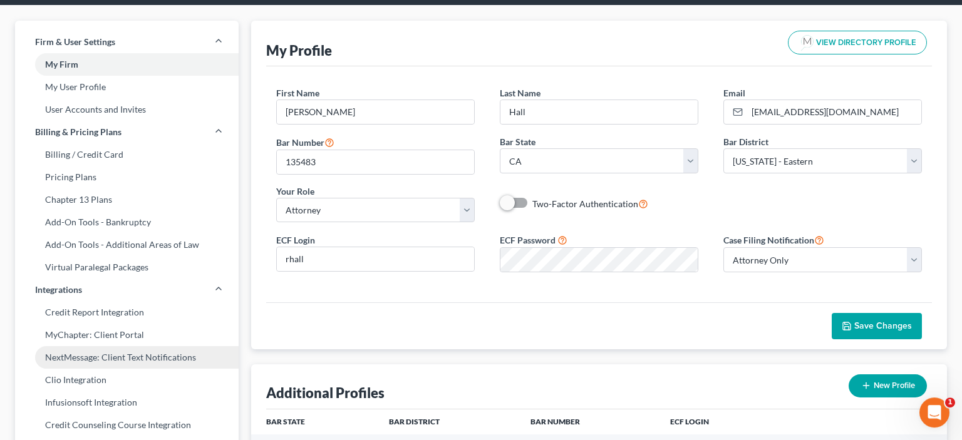
scroll to position [0, 0]
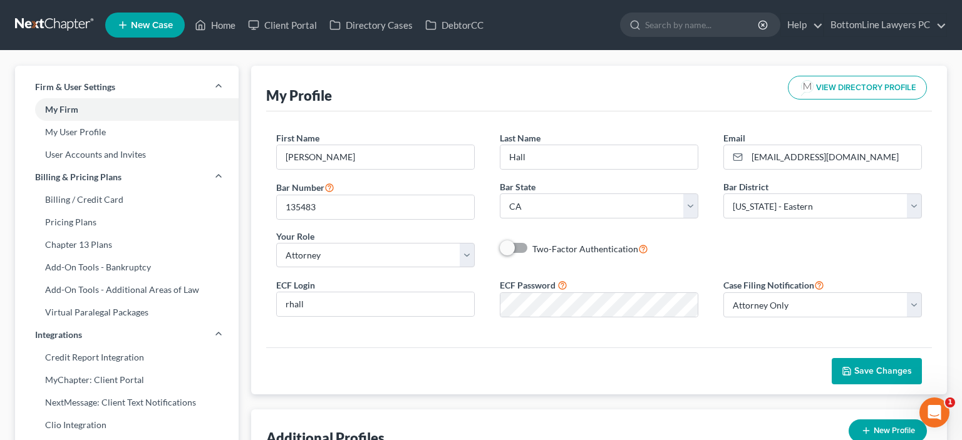
click at [49, 21] on link at bounding box center [55, 25] width 80 height 23
